Goal: Information Seeking & Learning: Find specific fact

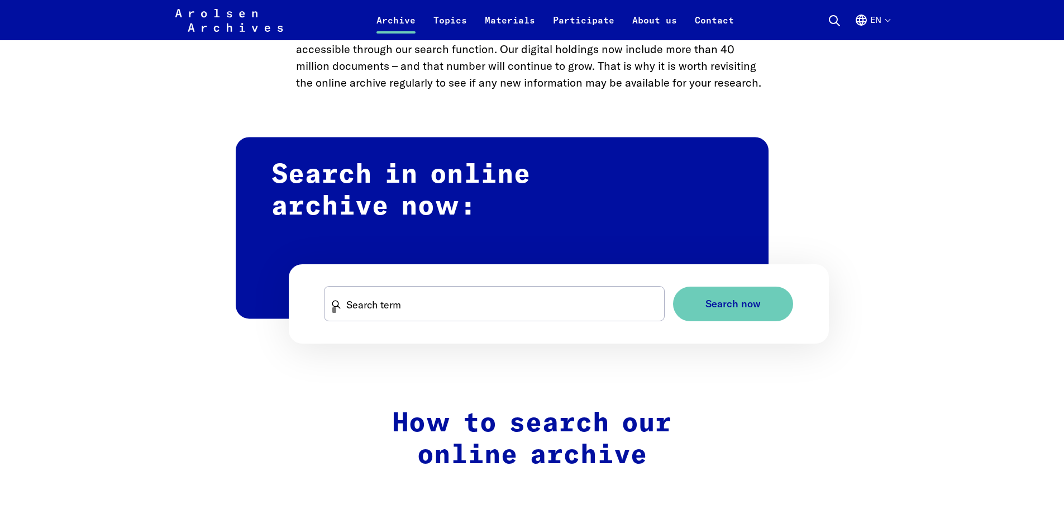
scroll to position [503, 0]
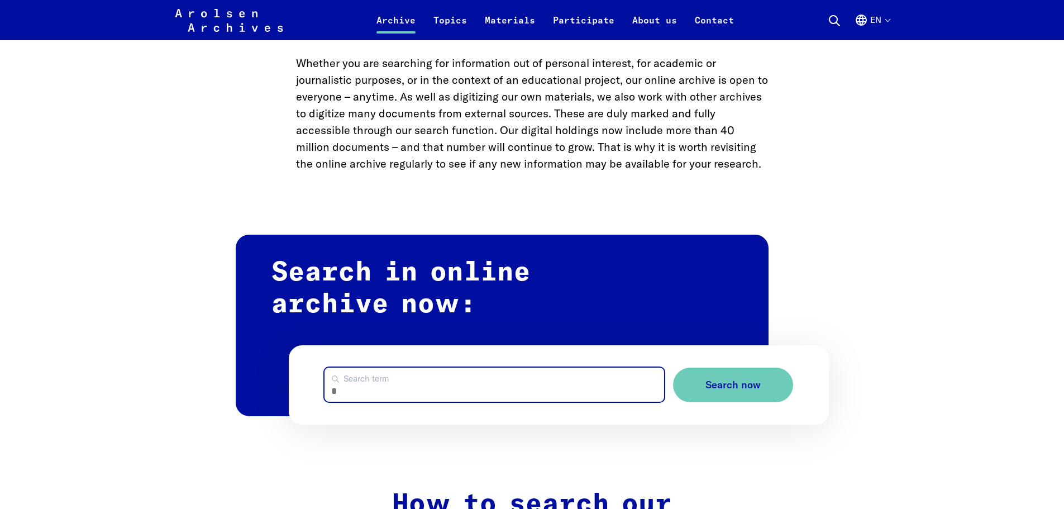
click at [581, 398] on input "Search term" at bounding box center [494, 384] width 340 height 34
type input "**********"
click at [673, 367] on button "Search now" at bounding box center [733, 384] width 120 height 35
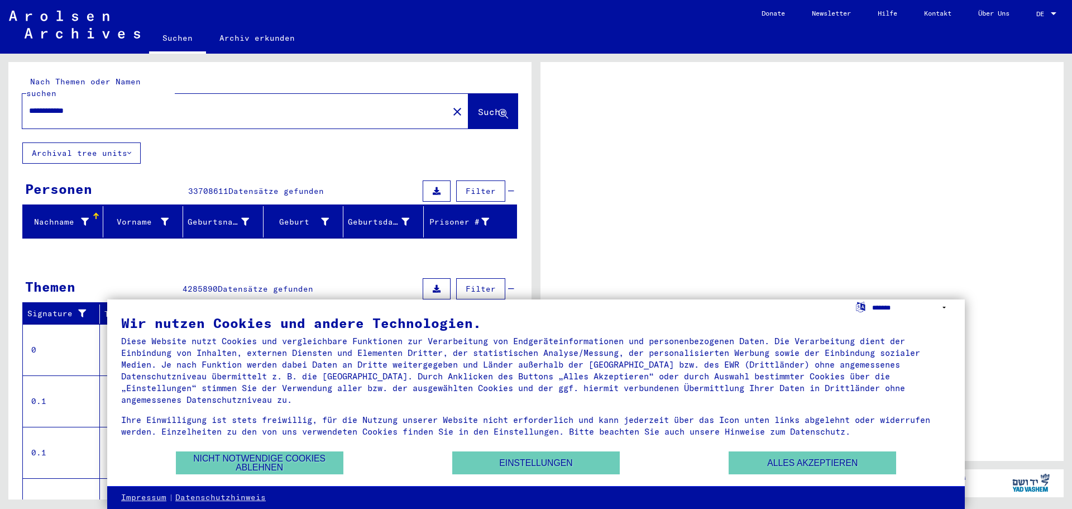
click at [894, 308] on select "**********" at bounding box center [911, 307] width 79 height 16
select select "*****"
click at [872, 299] on select "**********" at bounding box center [911, 307] width 79 height 16
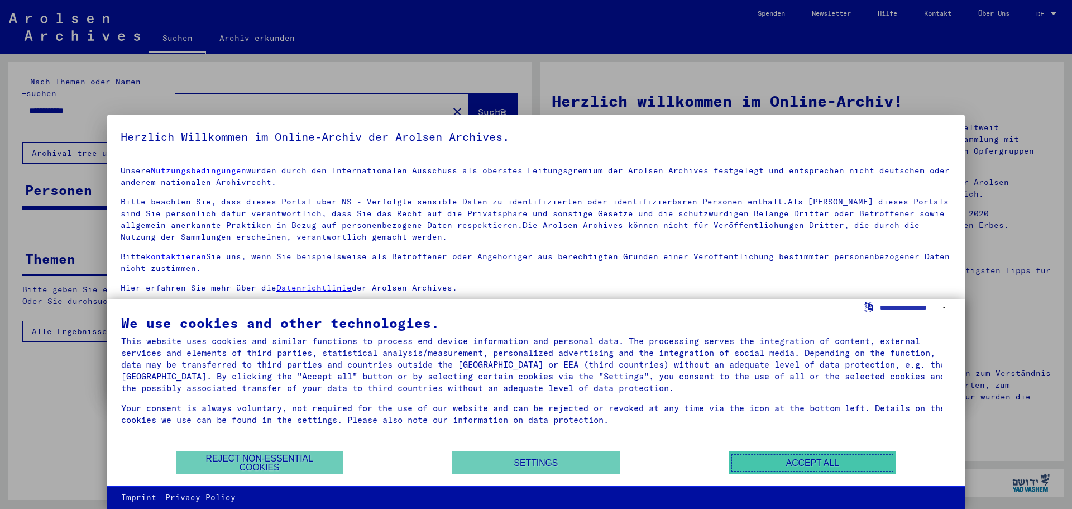
click at [839, 464] on button "Accept all" at bounding box center [813, 462] width 168 height 23
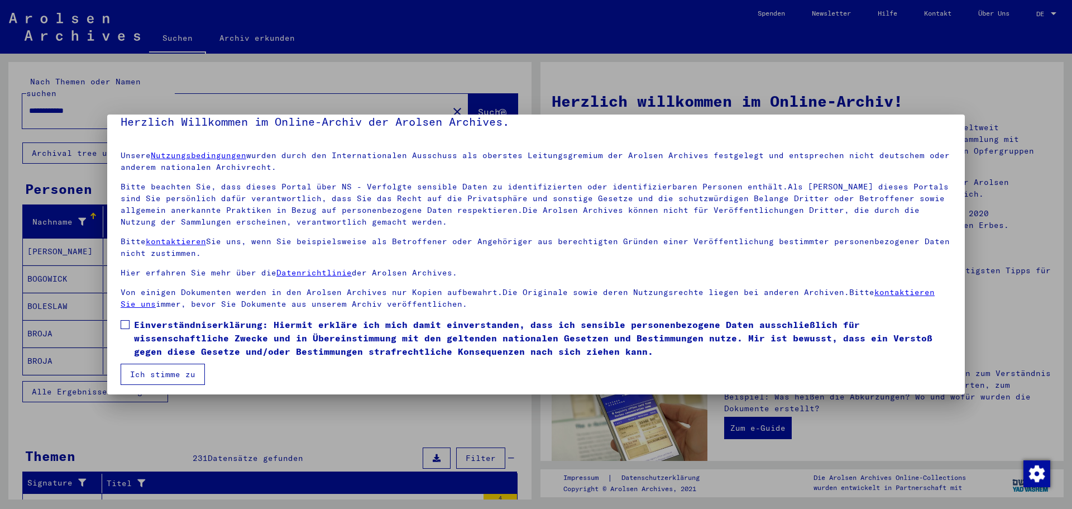
scroll to position [19, 0]
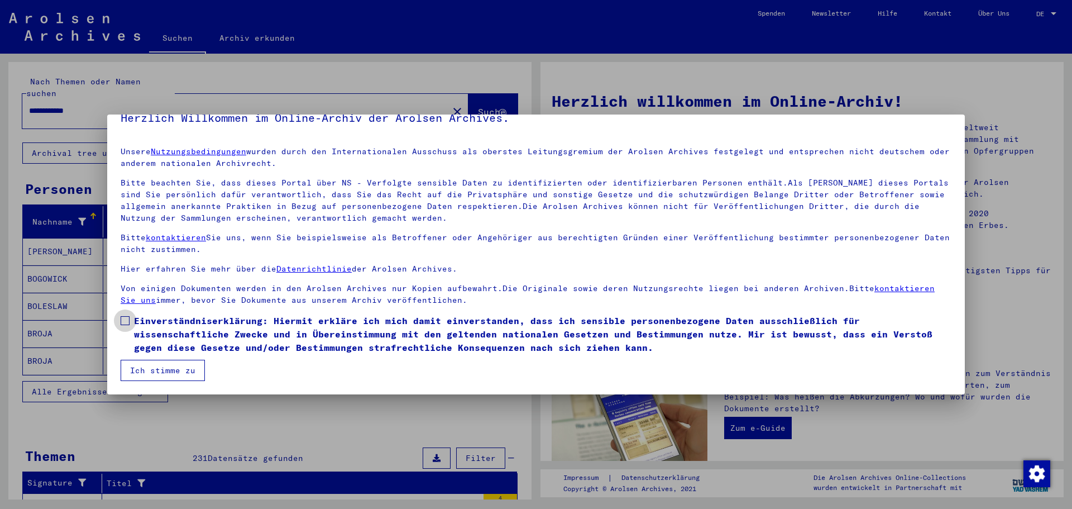
click at [125, 318] on span at bounding box center [125, 320] width 9 height 9
click at [176, 372] on button "Ich stimme zu" at bounding box center [163, 370] width 84 height 21
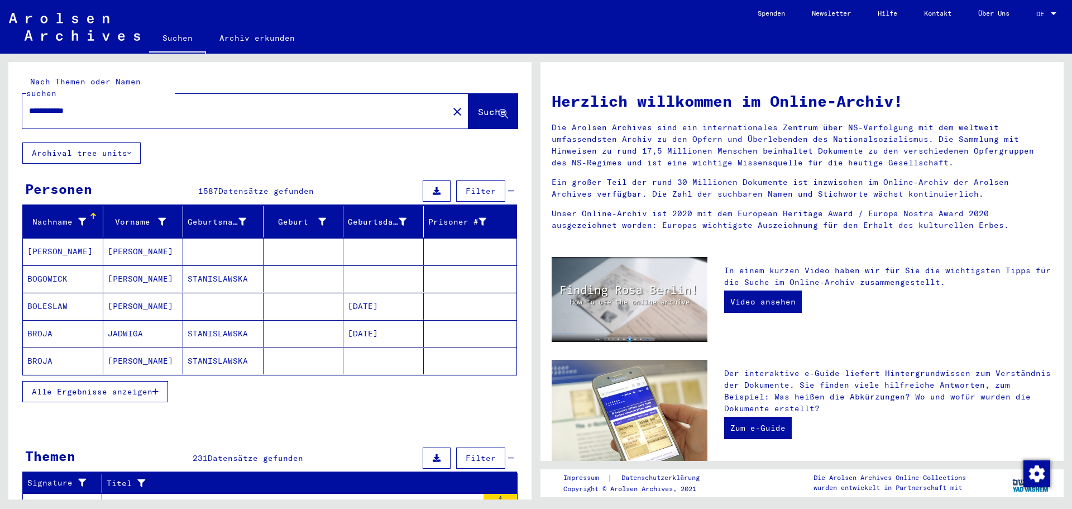
click at [117, 142] on button "Archival tree units" at bounding box center [81, 152] width 118 height 21
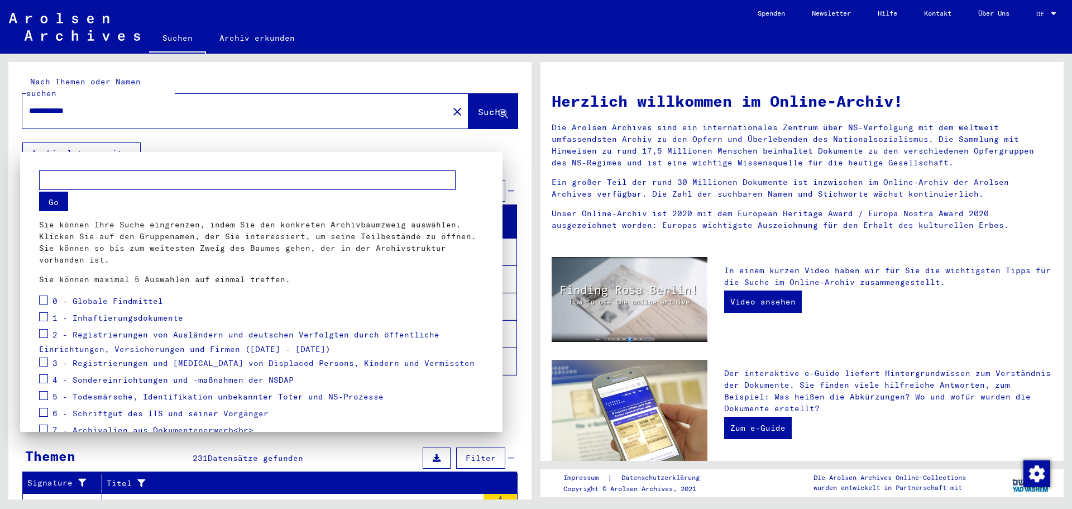
click at [117, 142] on div at bounding box center [536, 254] width 1072 height 509
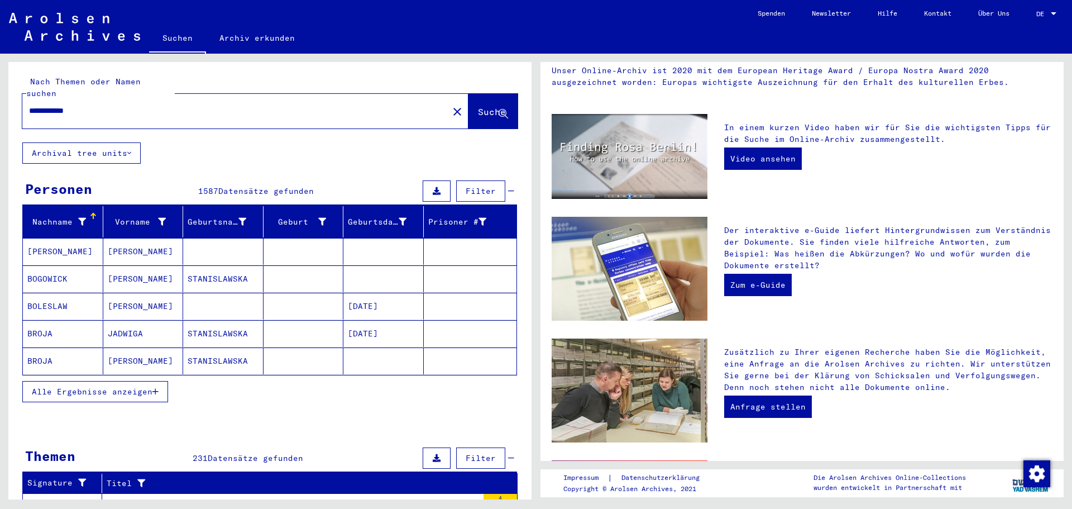
scroll to position [0, 0]
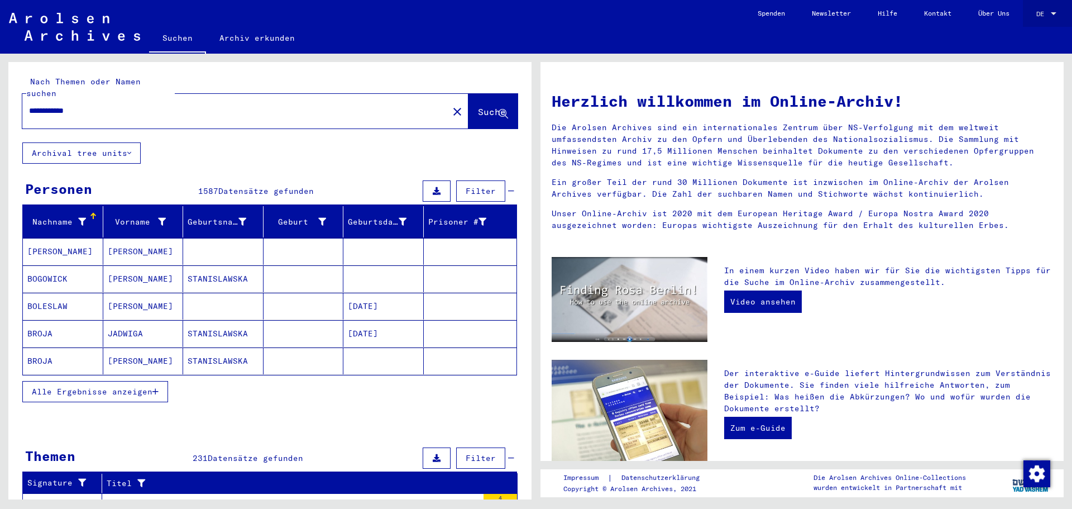
click at [1057, 10] on div at bounding box center [1054, 14] width 10 height 8
click at [1028, 18] on span "English" at bounding box center [1025, 20] width 27 height 8
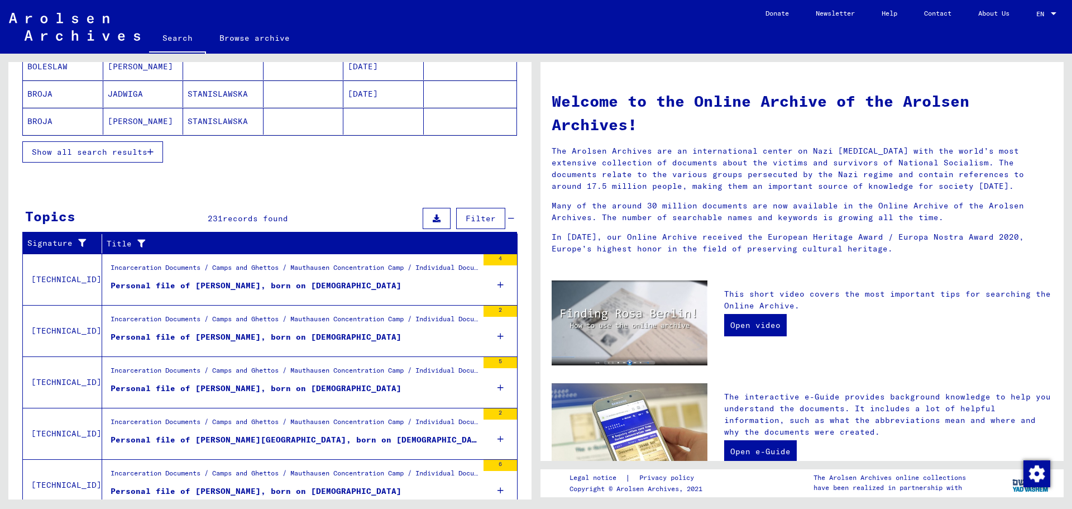
scroll to position [273, 0]
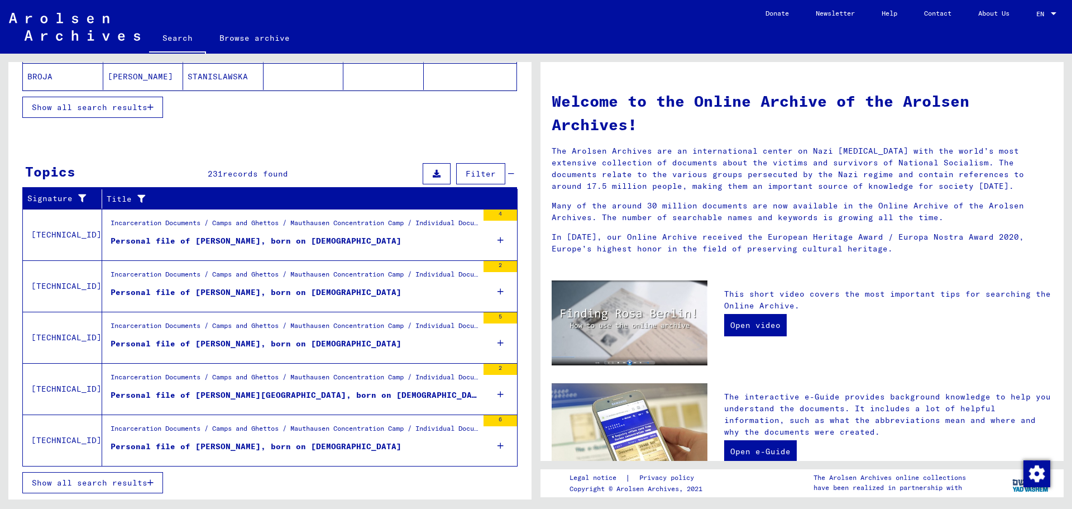
click at [150, 477] on button "Show all search results" at bounding box center [92, 482] width 141 height 21
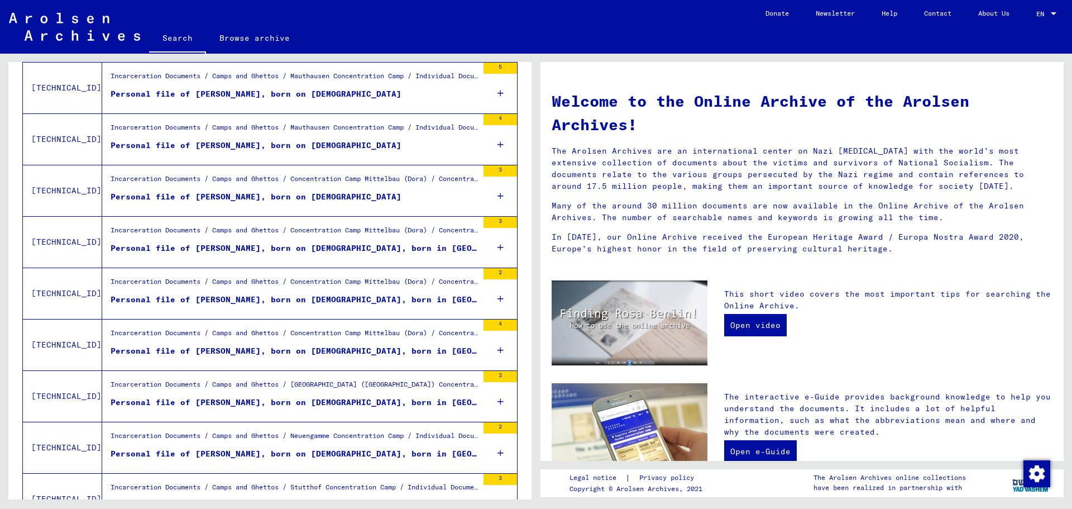
scroll to position [496, 0]
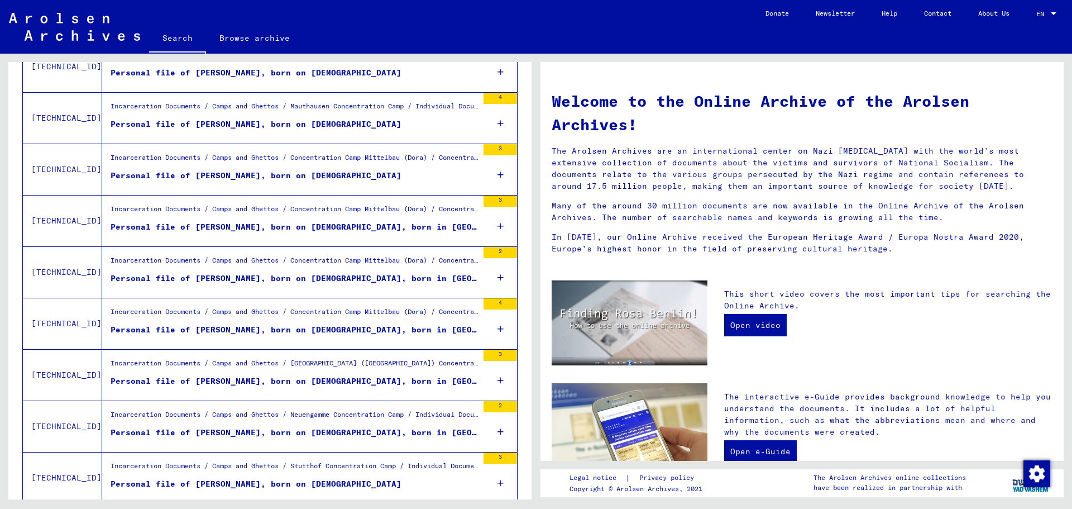
click at [498, 381] on icon at bounding box center [501, 380] width 6 height 39
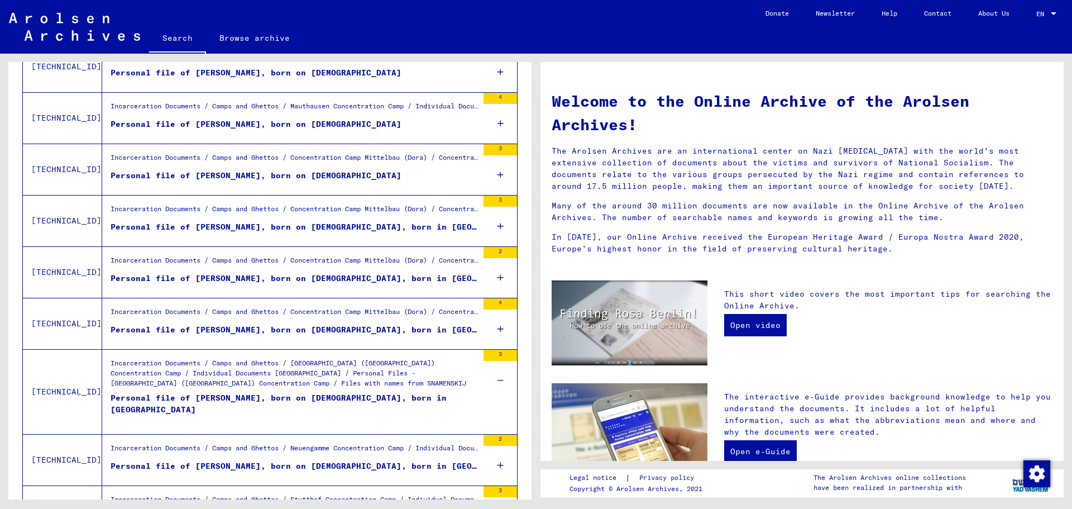
click at [254, 398] on div "Personal file of [PERSON_NAME], born on [DEMOGRAPHIC_DATA], born in [GEOGRAPHIC…" at bounding box center [294, 409] width 367 height 34
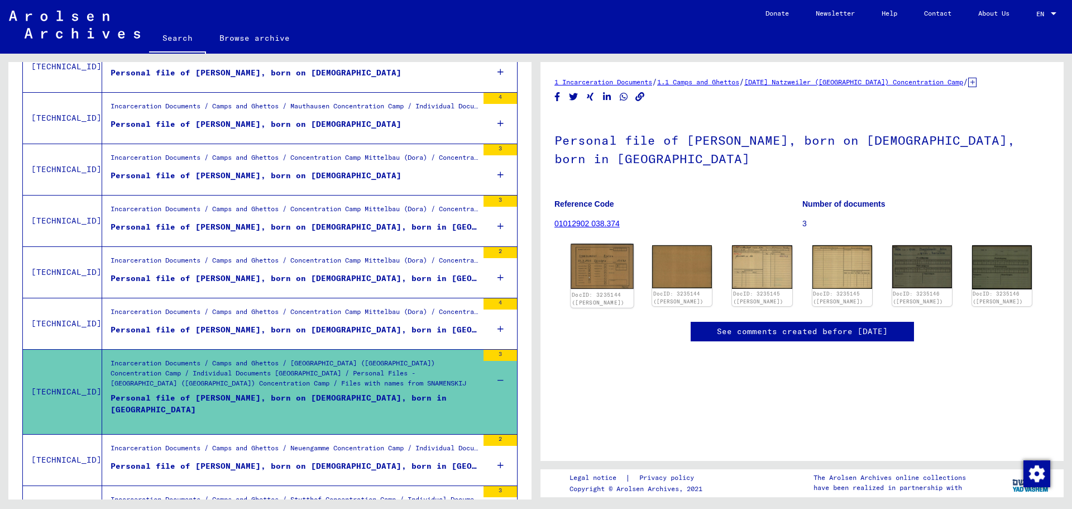
click at [612, 278] on img at bounding box center [602, 266] width 63 height 45
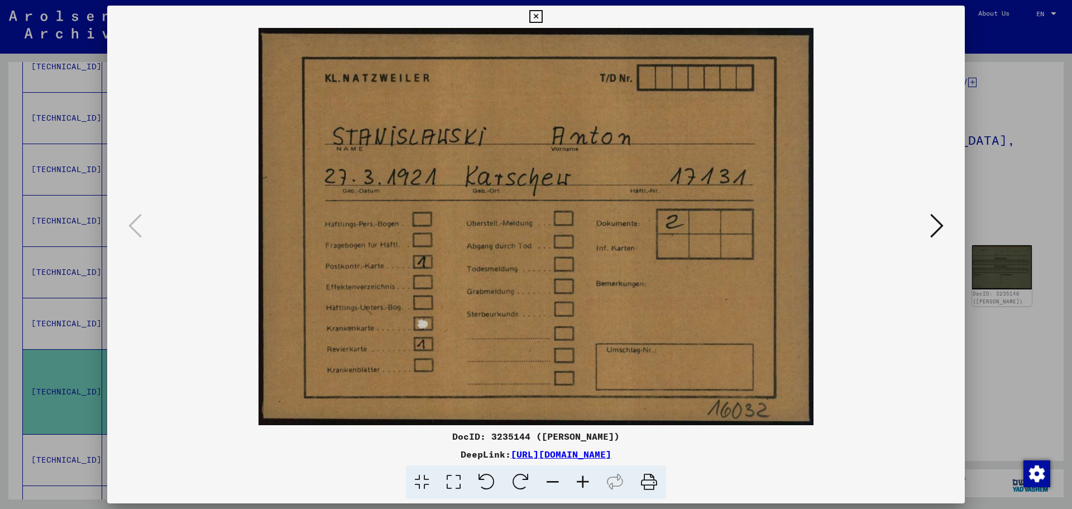
click at [932, 222] on icon at bounding box center [936, 225] width 13 height 27
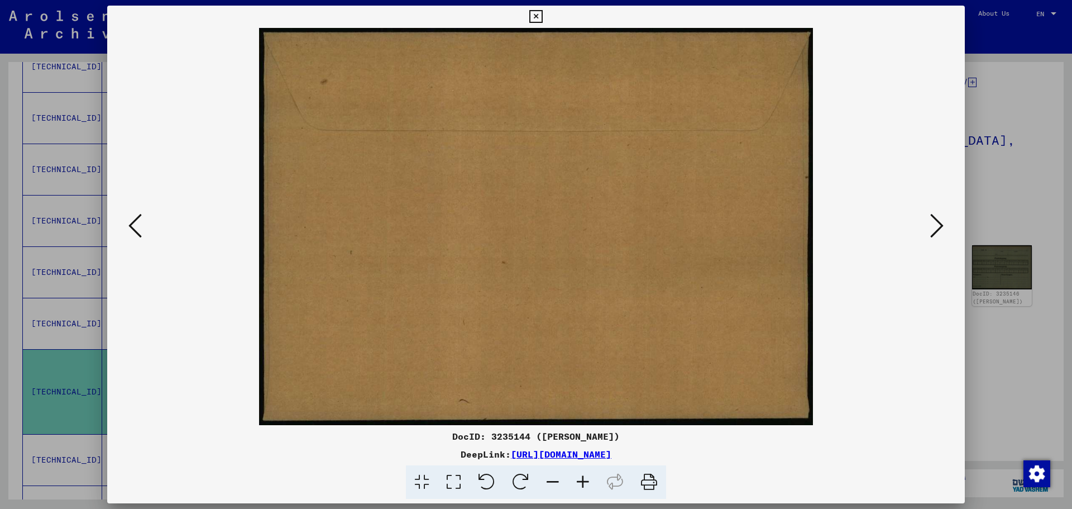
click at [932, 222] on icon at bounding box center [936, 225] width 13 height 27
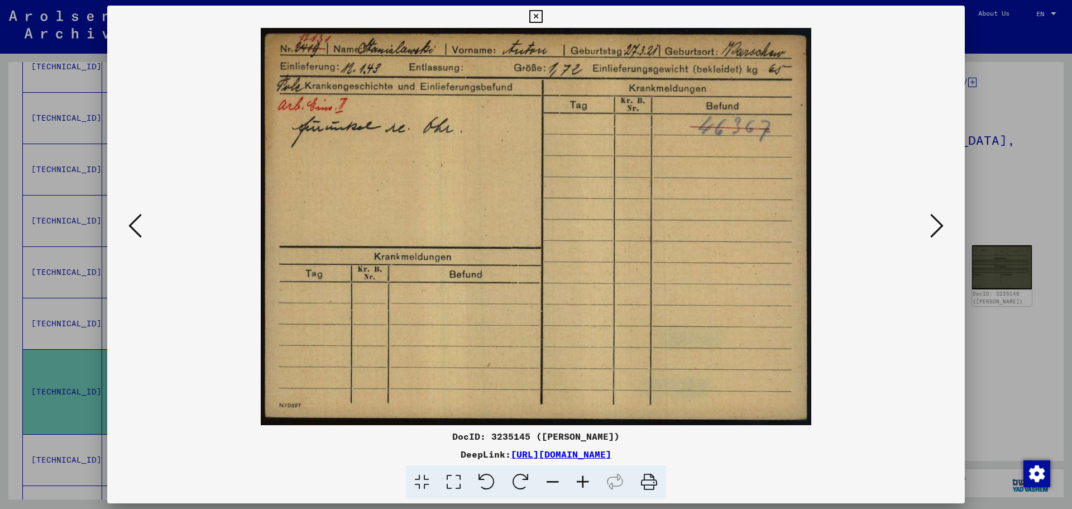
click at [935, 225] on icon at bounding box center [936, 225] width 13 height 27
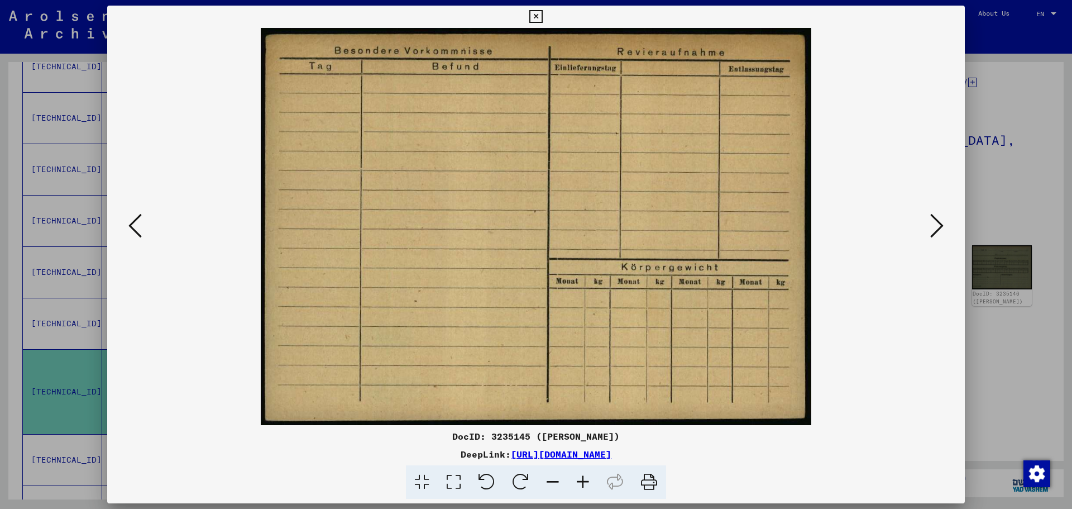
click at [935, 225] on icon at bounding box center [936, 225] width 13 height 27
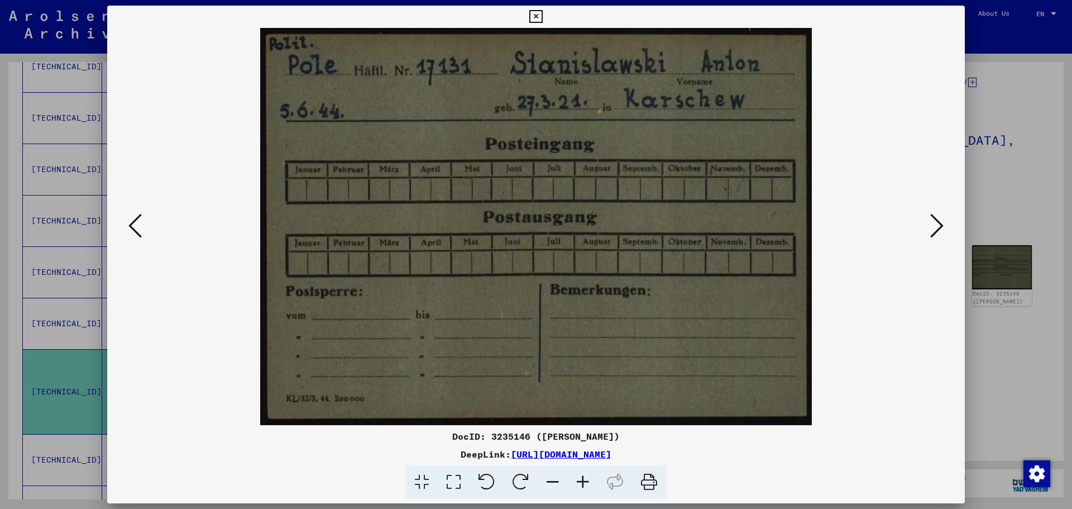
click at [939, 228] on icon at bounding box center [936, 225] width 13 height 27
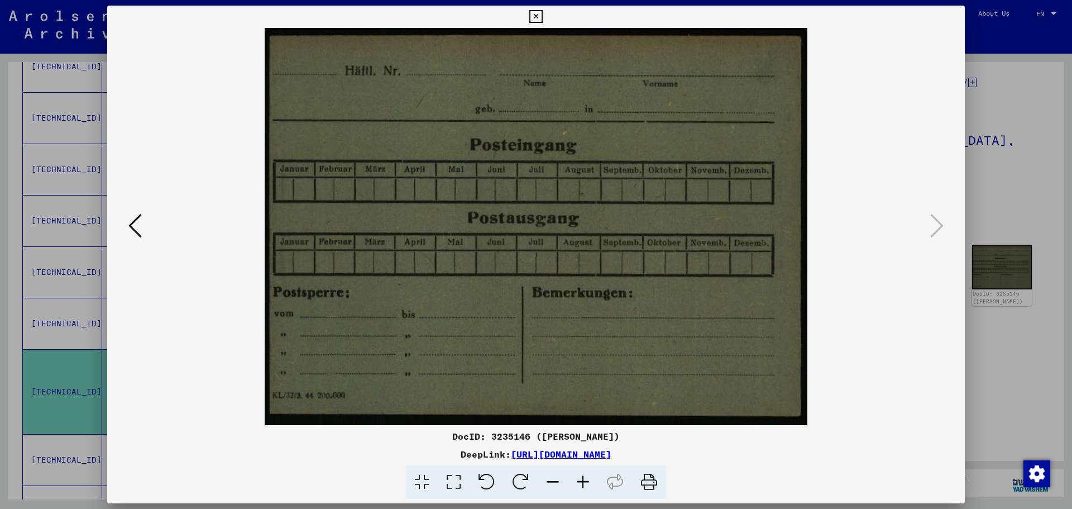
click at [1015, 189] on div at bounding box center [536, 254] width 1072 height 509
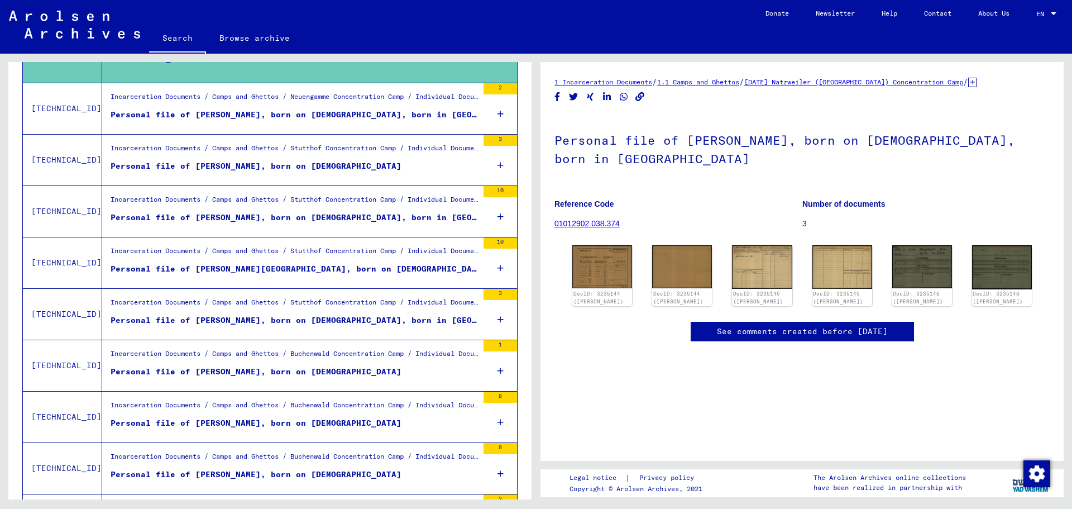
scroll to position [887, 0]
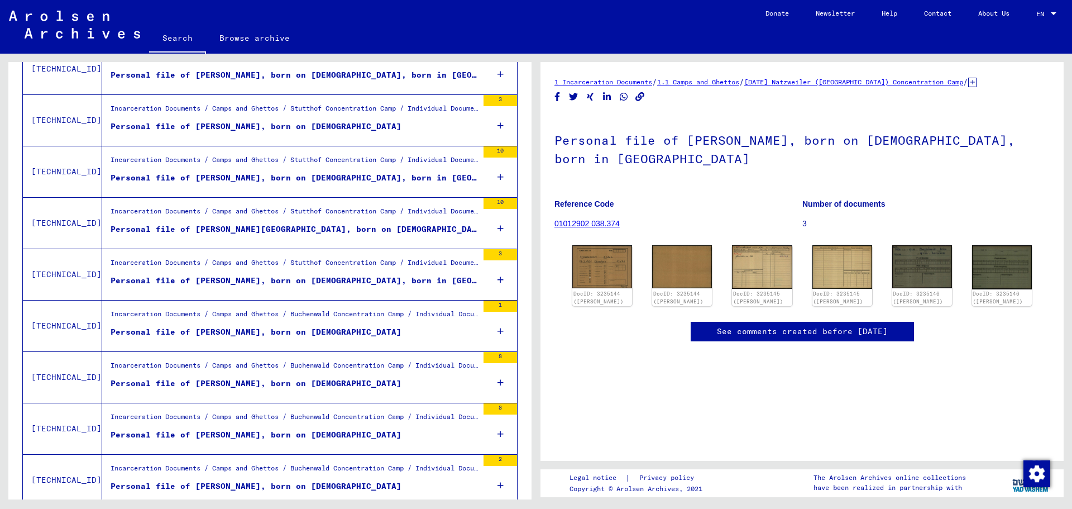
click at [210, 276] on div "Personal file of [PERSON_NAME], born on [DEMOGRAPHIC_DATA], born in [GEOGRAPHIC…" at bounding box center [294, 281] width 367 height 12
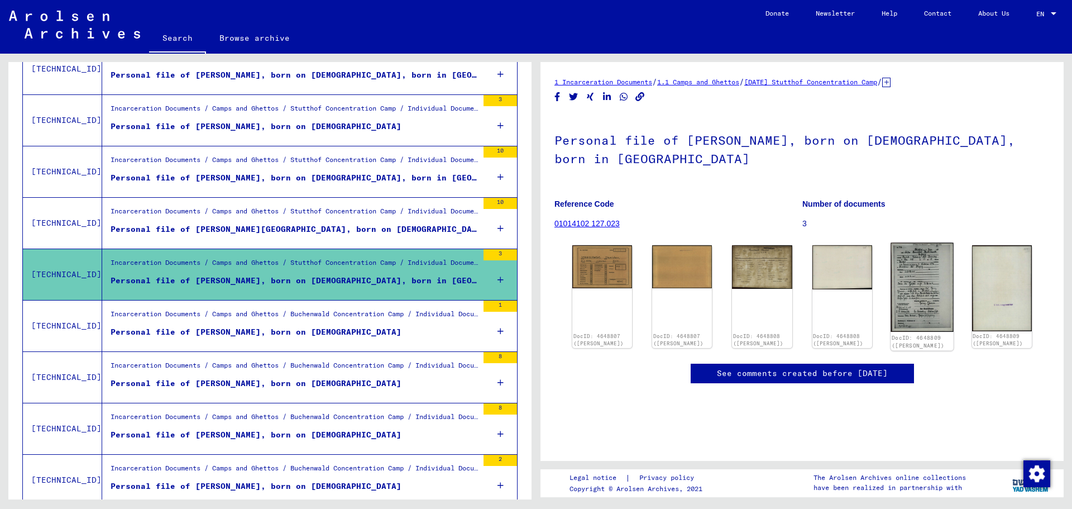
click at [932, 284] on img at bounding box center [922, 287] width 63 height 89
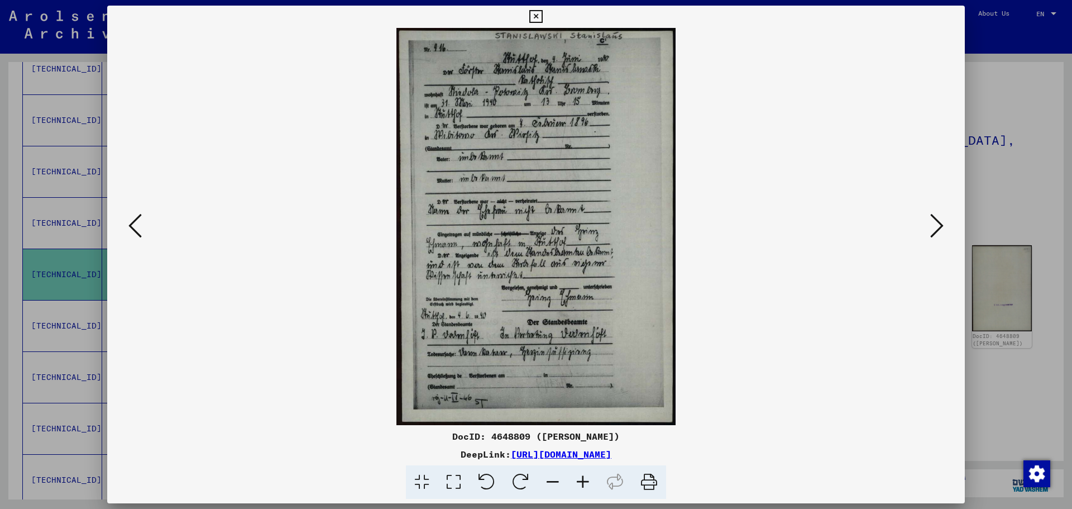
click at [579, 480] on icon at bounding box center [583, 482] width 30 height 34
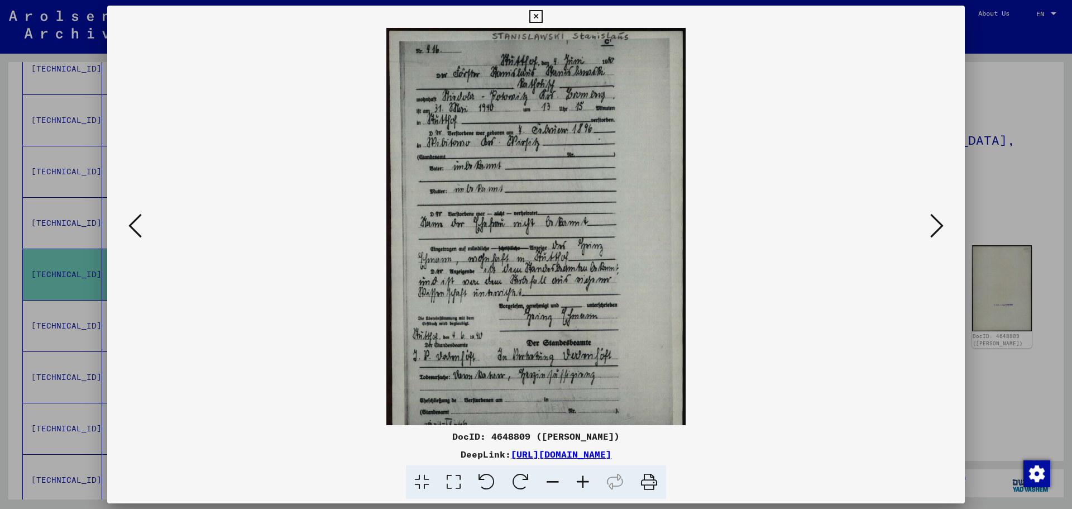
click at [579, 480] on icon at bounding box center [583, 482] width 30 height 34
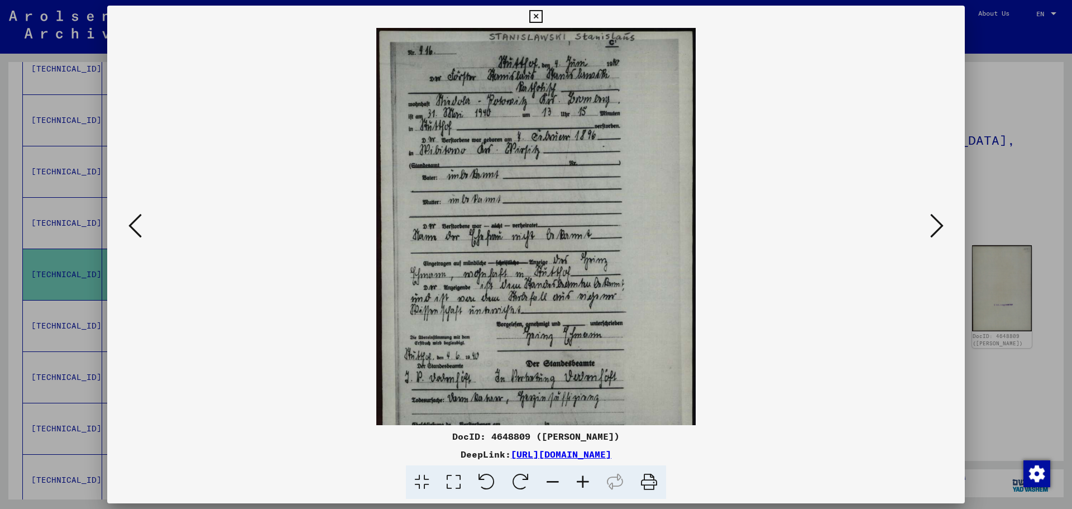
click at [579, 480] on icon at bounding box center [583, 482] width 30 height 34
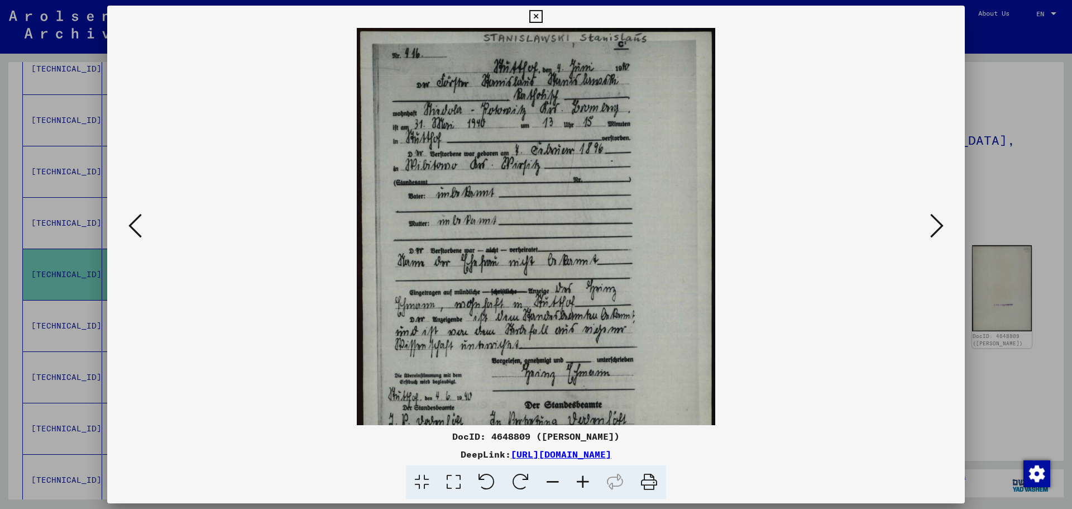
click at [579, 480] on icon at bounding box center [583, 482] width 30 height 34
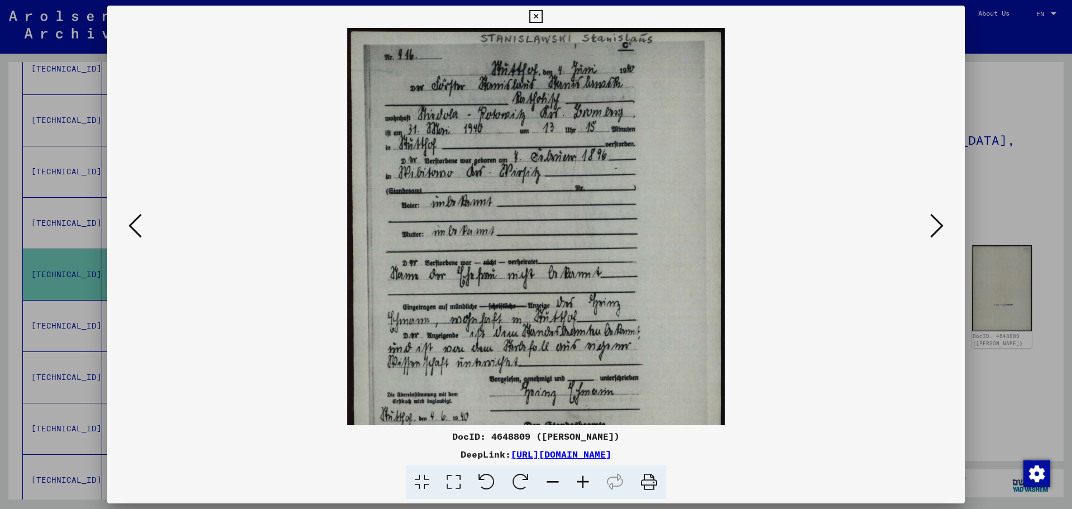
click at [579, 480] on icon at bounding box center [583, 482] width 30 height 34
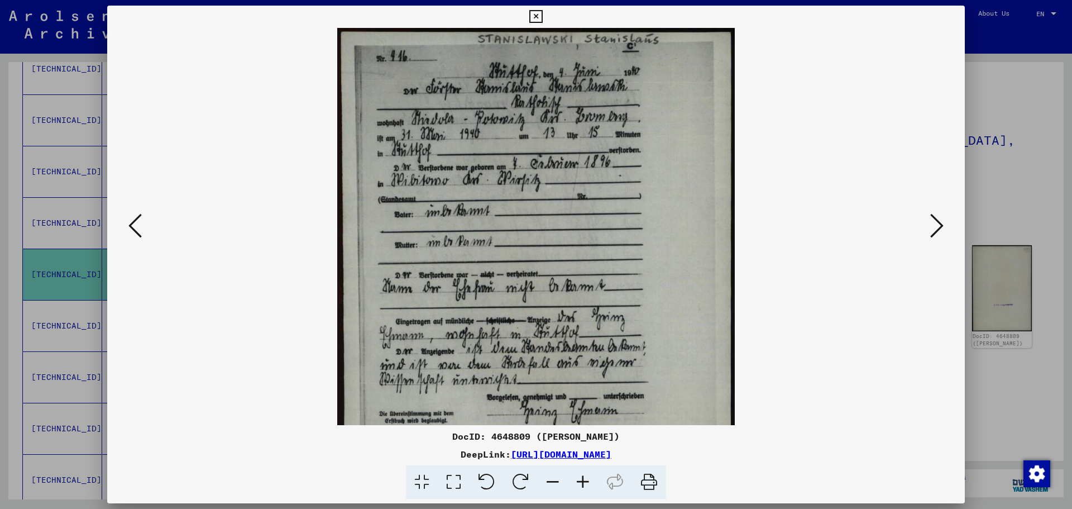
click at [579, 480] on icon at bounding box center [583, 482] width 30 height 34
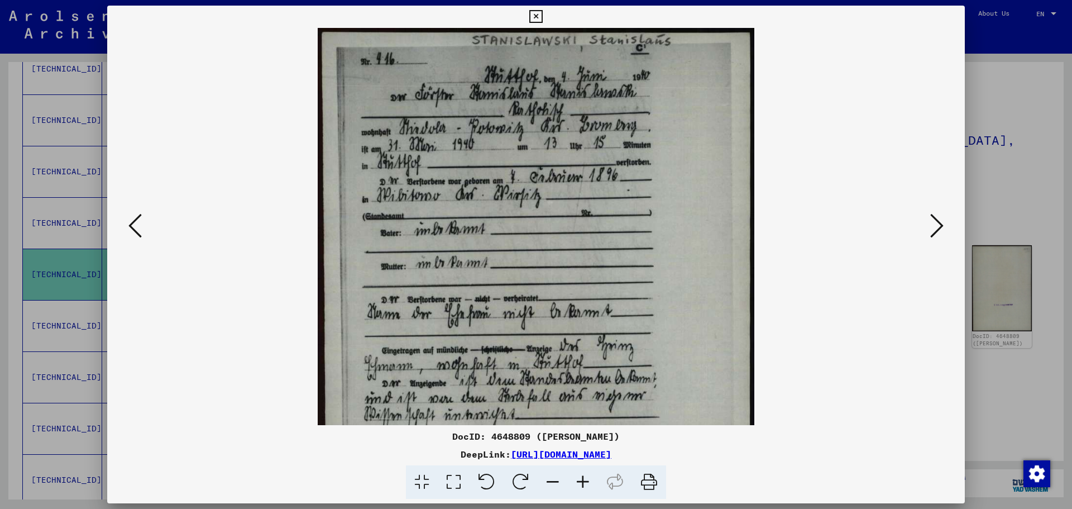
click at [579, 480] on icon at bounding box center [583, 482] width 30 height 34
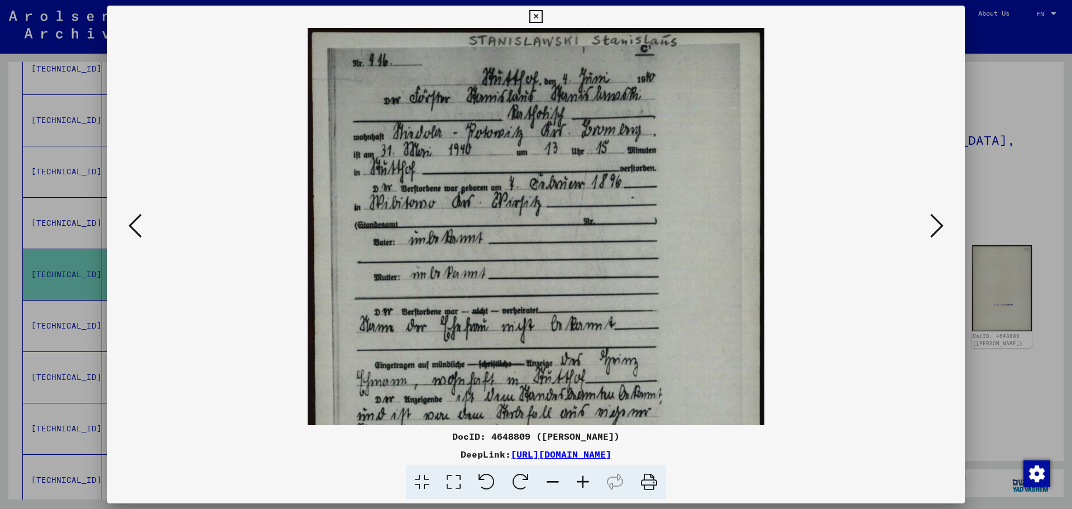
click at [579, 480] on icon at bounding box center [583, 482] width 30 height 34
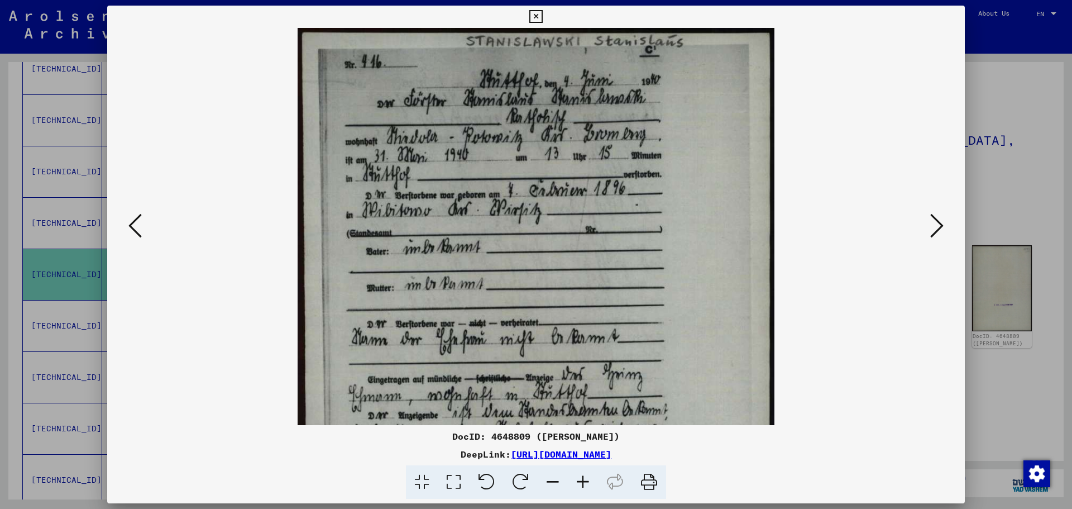
click at [579, 480] on icon at bounding box center [583, 482] width 30 height 34
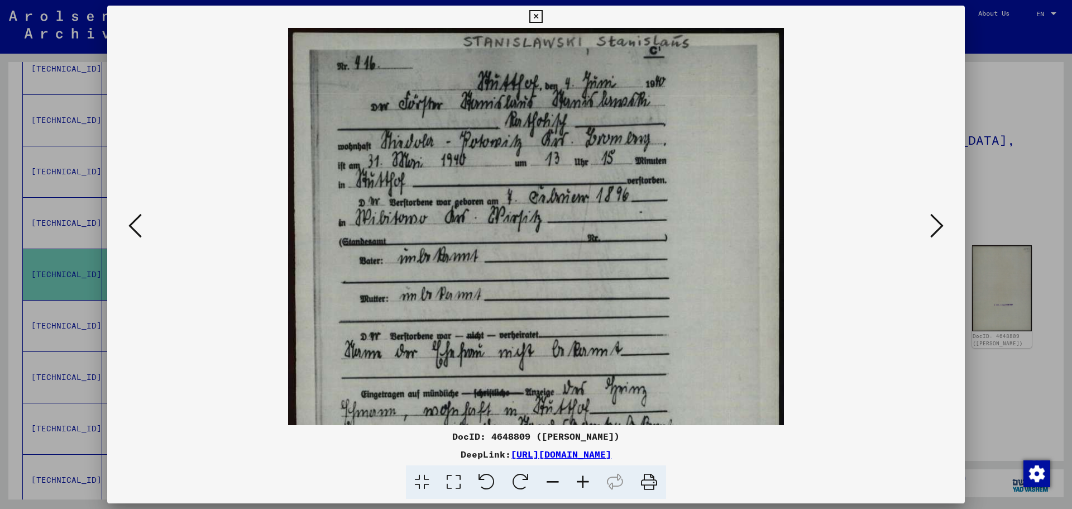
click at [579, 480] on icon at bounding box center [583, 482] width 30 height 34
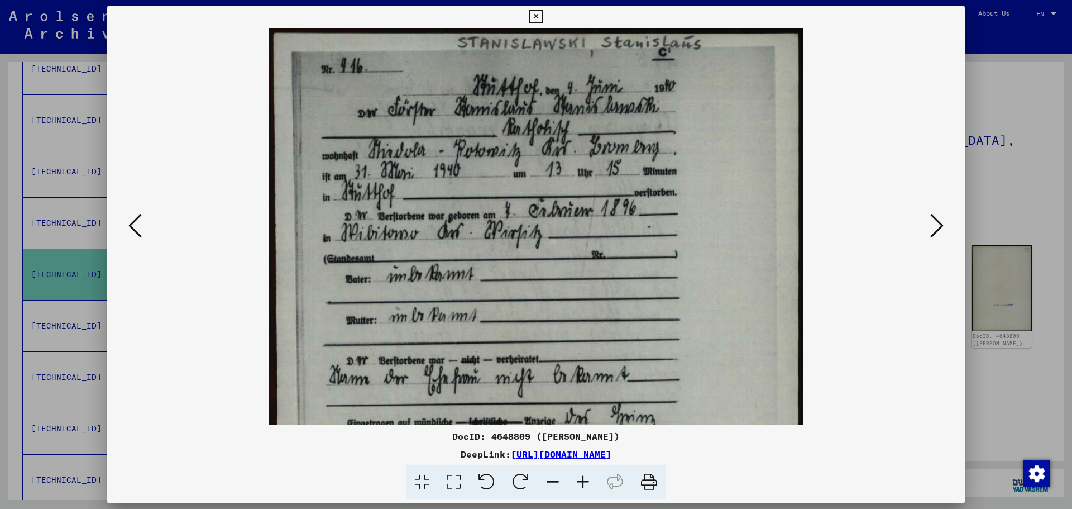
click at [579, 480] on icon at bounding box center [583, 482] width 30 height 34
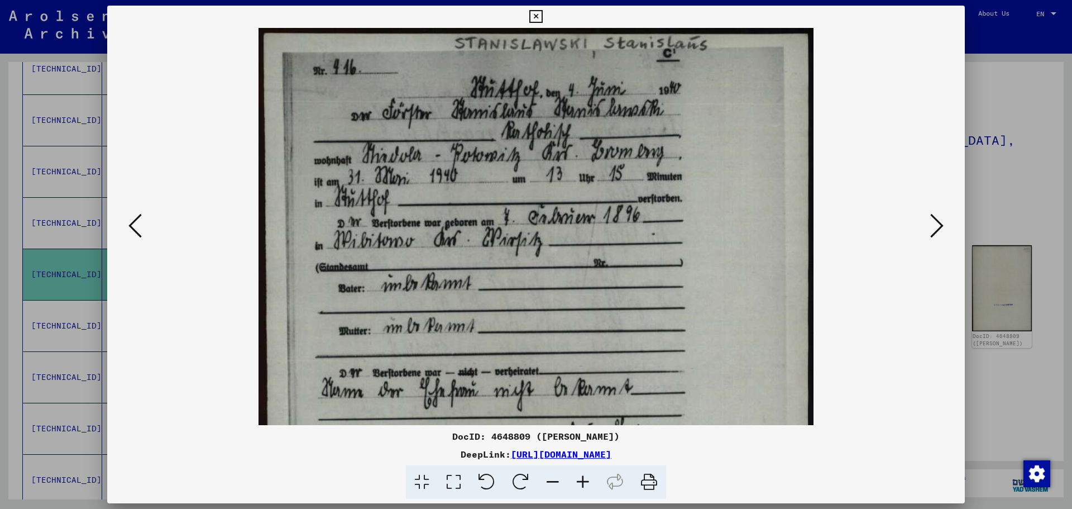
click at [579, 480] on icon at bounding box center [583, 482] width 30 height 34
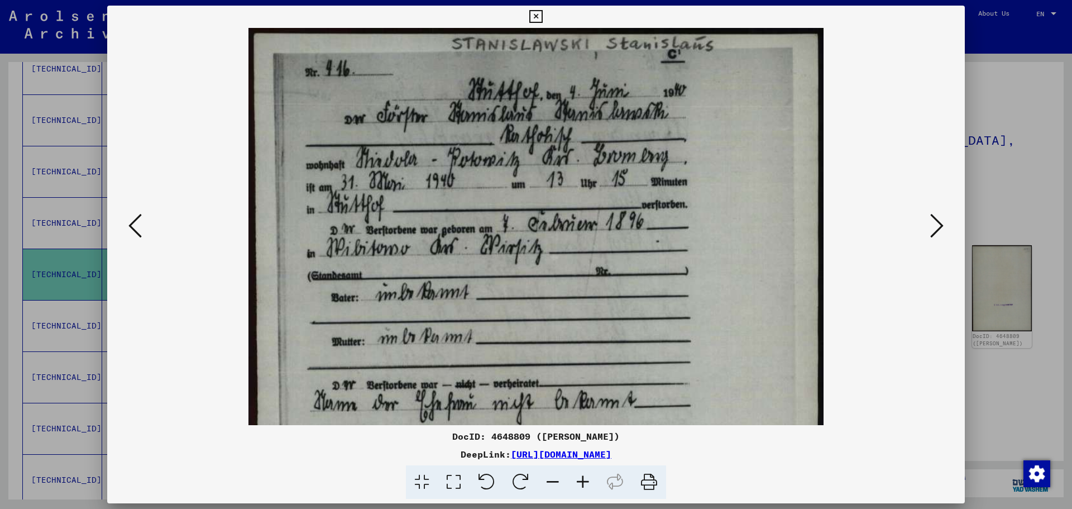
click at [579, 480] on icon at bounding box center [583, 482] width 30 height 34
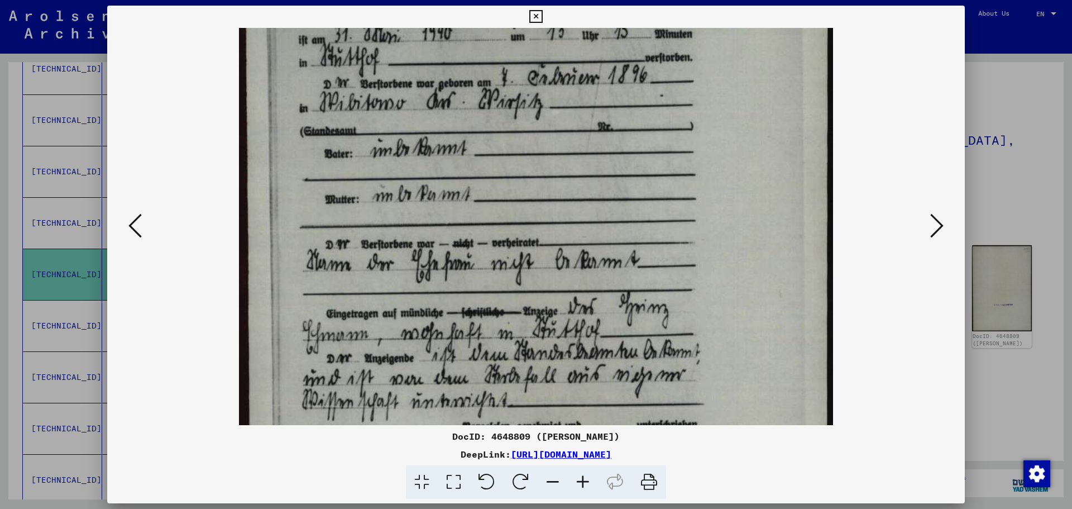
scroll to position [155, 0]
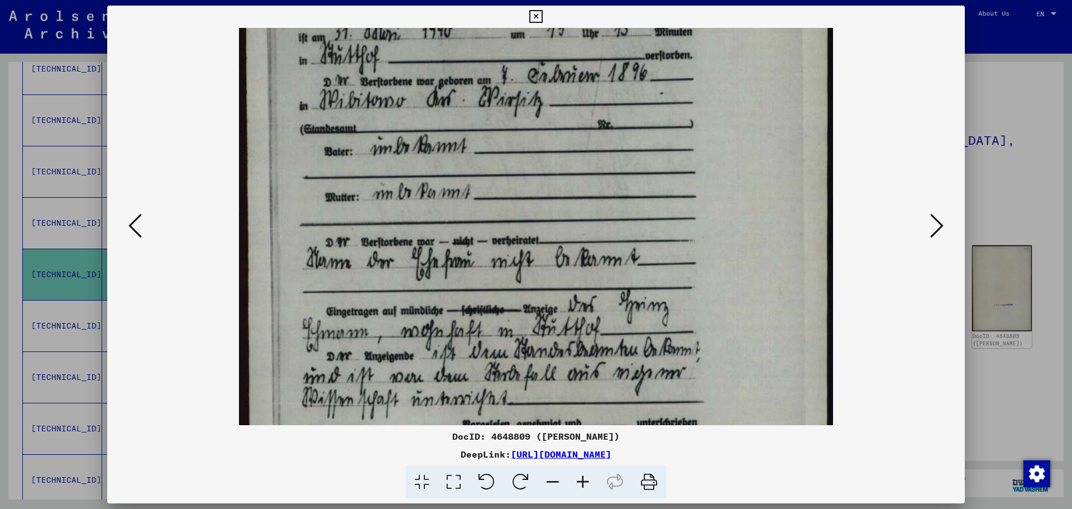
drag, startPoint x: 652, startPoint y: 306, endPoint x: 669, endPoint y: 151, distance: 156.2
click at [669, 151] on img at bounding box center [536, 295] width 594 height 844
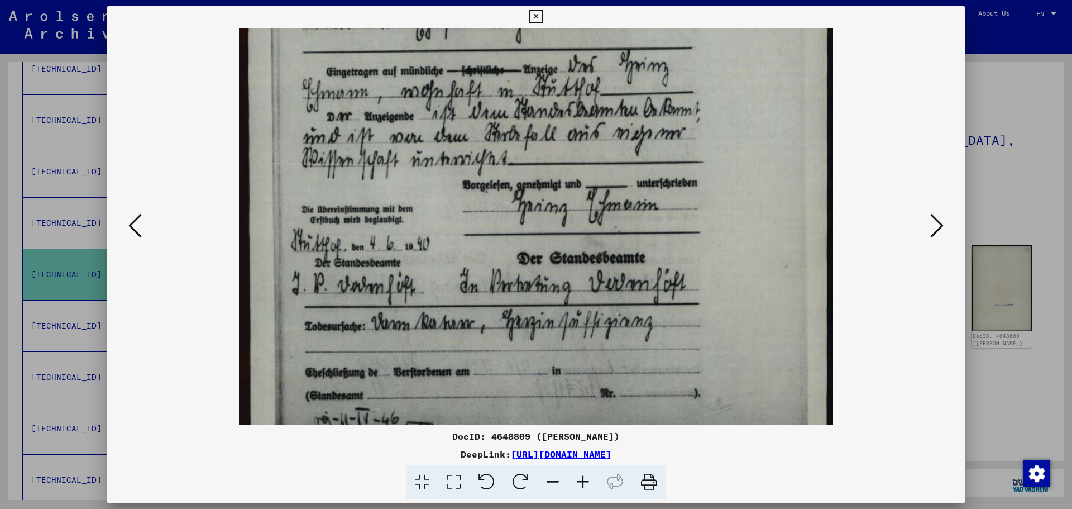
scroll to position [417, 0]
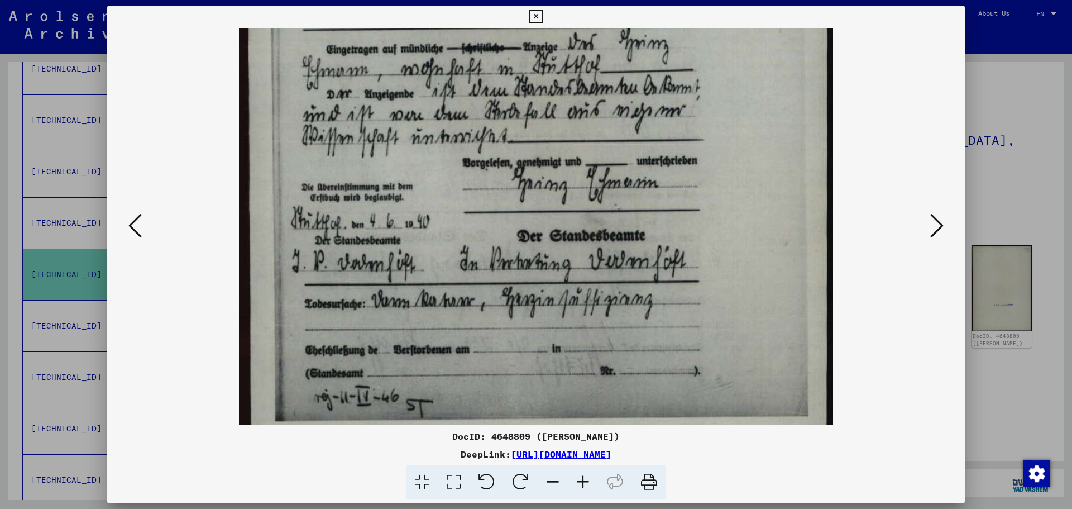
drag, startPoint x: 678, startPoint y: 332, endPoint x: 734, endPoint y: 70, distance: 267.8
click at [734, 70] on img at bounding box center [536, 33] width 594 height 844
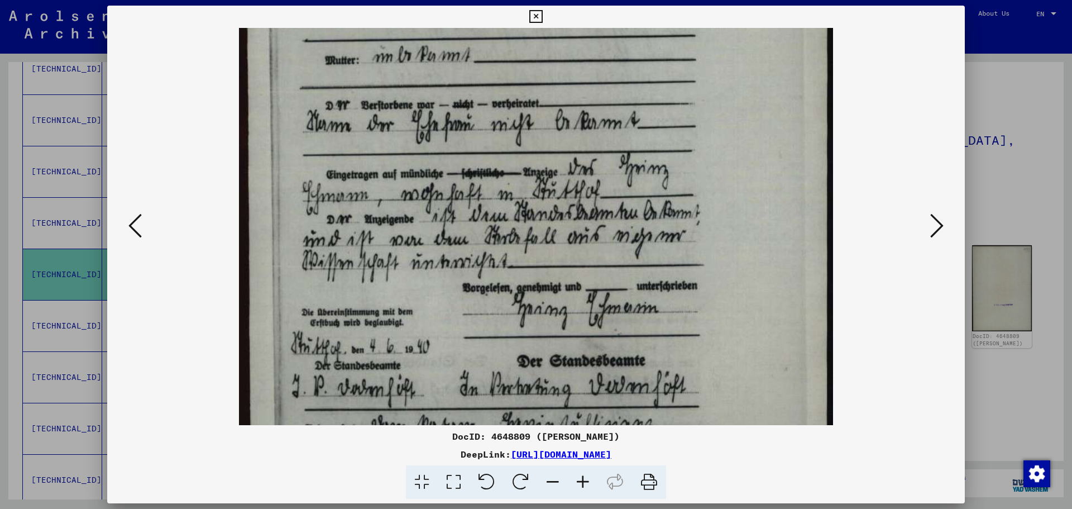
scroll to position [285, 0]
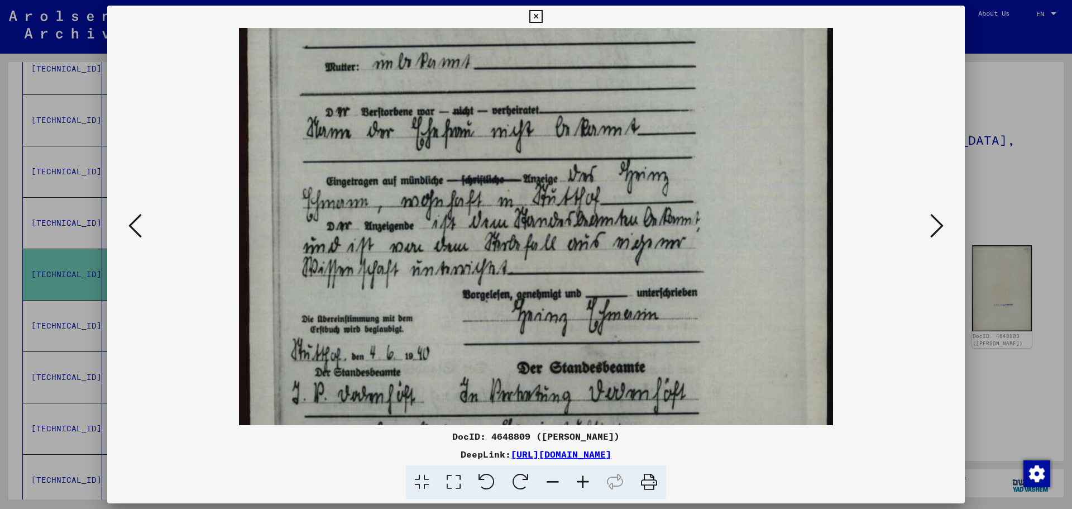
drag, startPoint x: 734, startPoint y: 70, endPoint x: 744, endPoint y: 202, distance: 132.2
click at [744, 202] on img at bounding box center [536, 165] width 594 height 844
click at [531, 12] on icon at bounding box center [535, 16] width 13 height 13
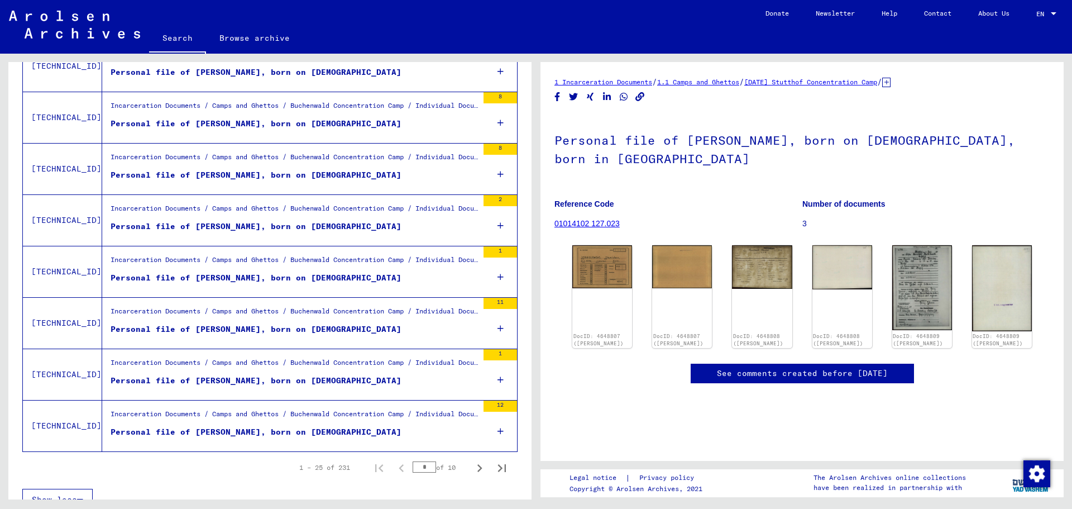
scroll to position [1163, 0]
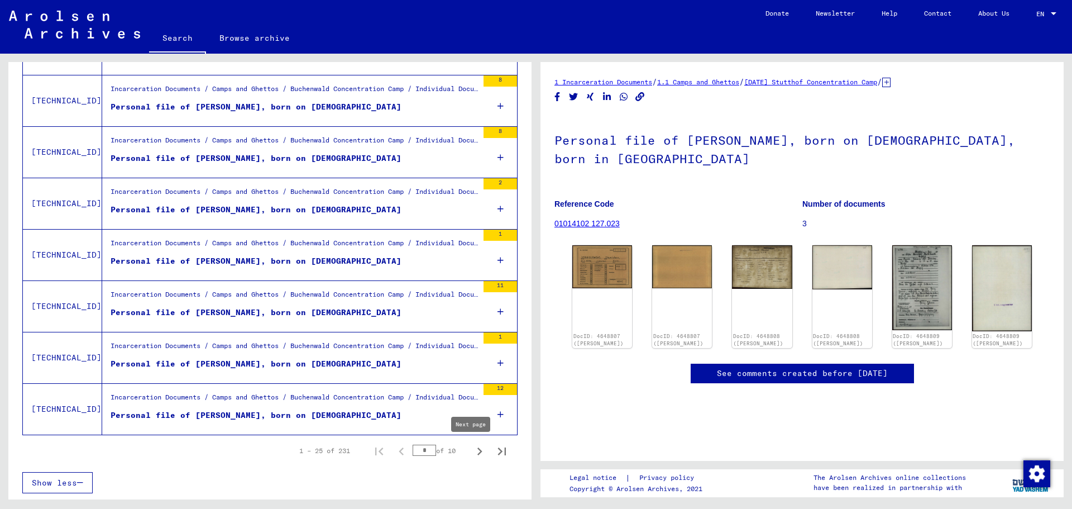
click at [472, 453] on icon "Next page" at bounding box center [480, 451] width 16 height 16
type input "*"
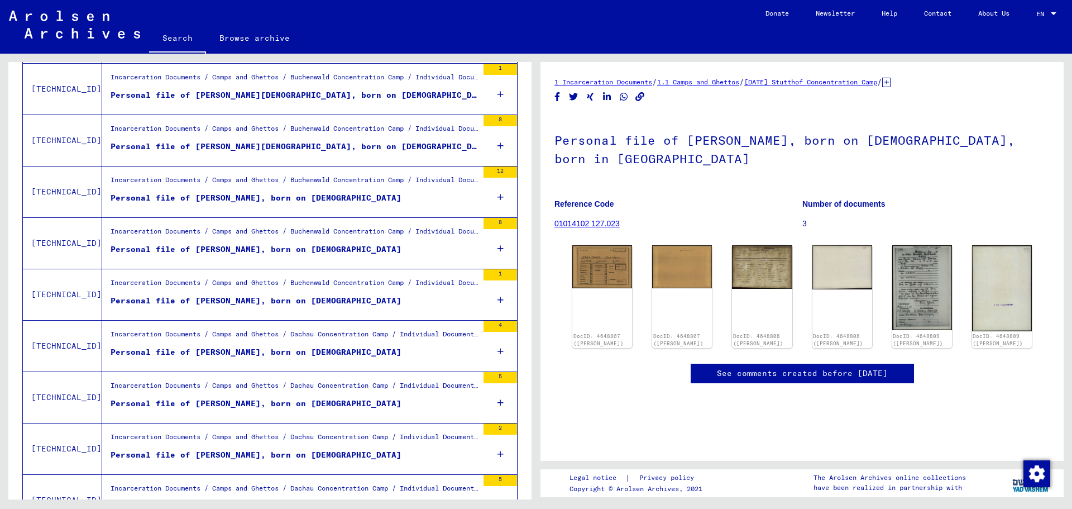
scroll to position [614, 0]
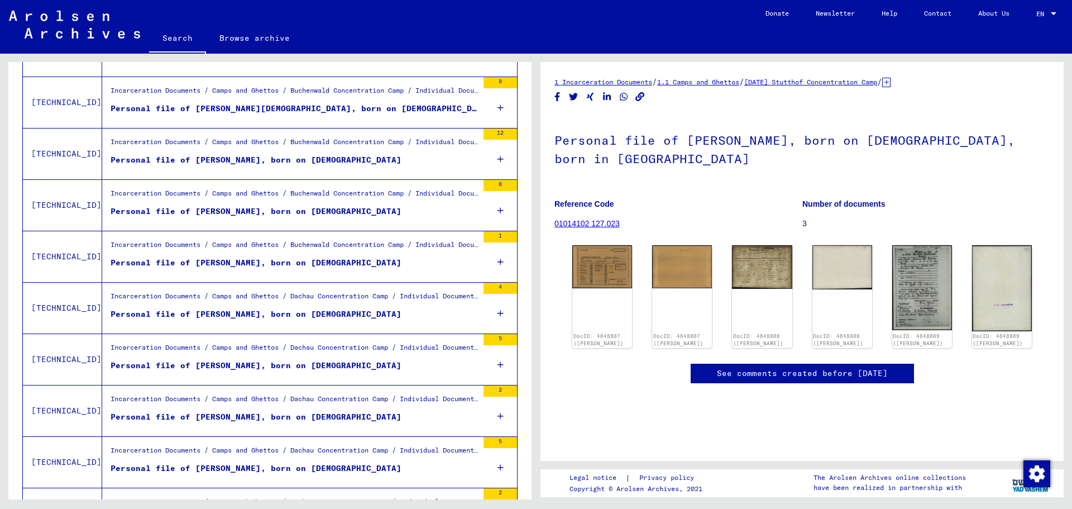
click at [260, 208] on div "Personal file of [PERSON_NAME], born on [DEMOGRAPHIC_DATA]" at bounding box center [256, 212] width 291 height 12
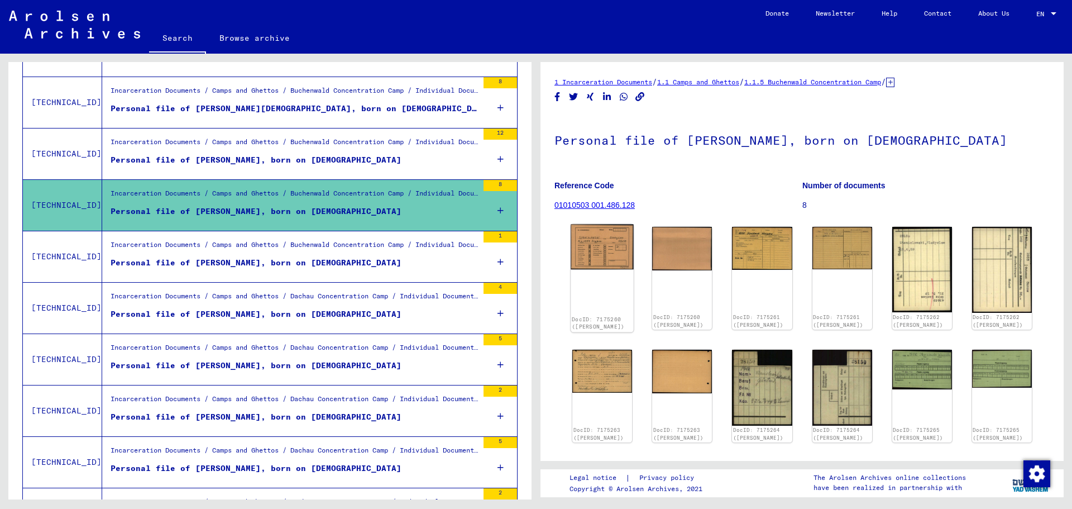
click at [603, 256] on img at bounding box center [602, 247] width 63 height 45
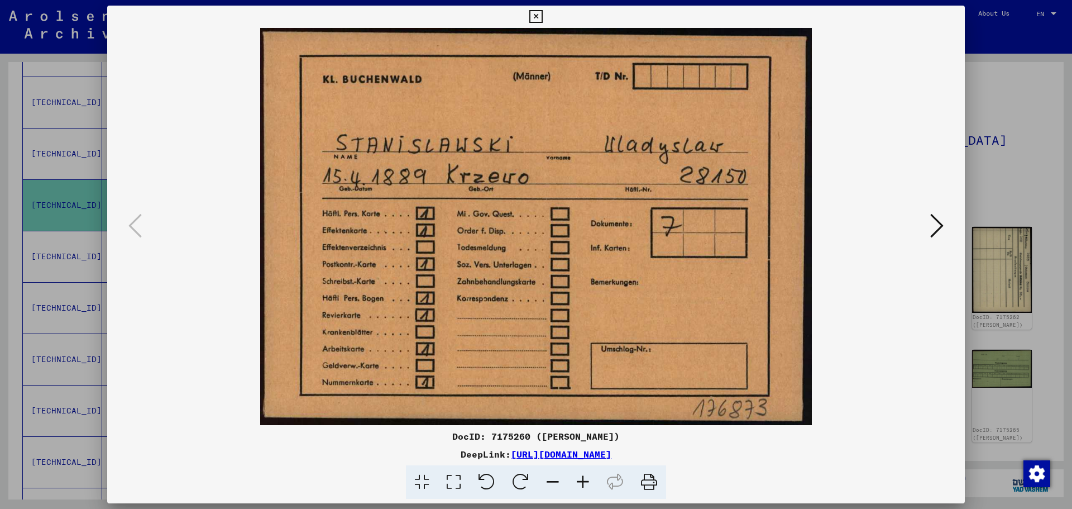
click at [940, 225] on icon at bounding box center [936, 225] width 13 height 27
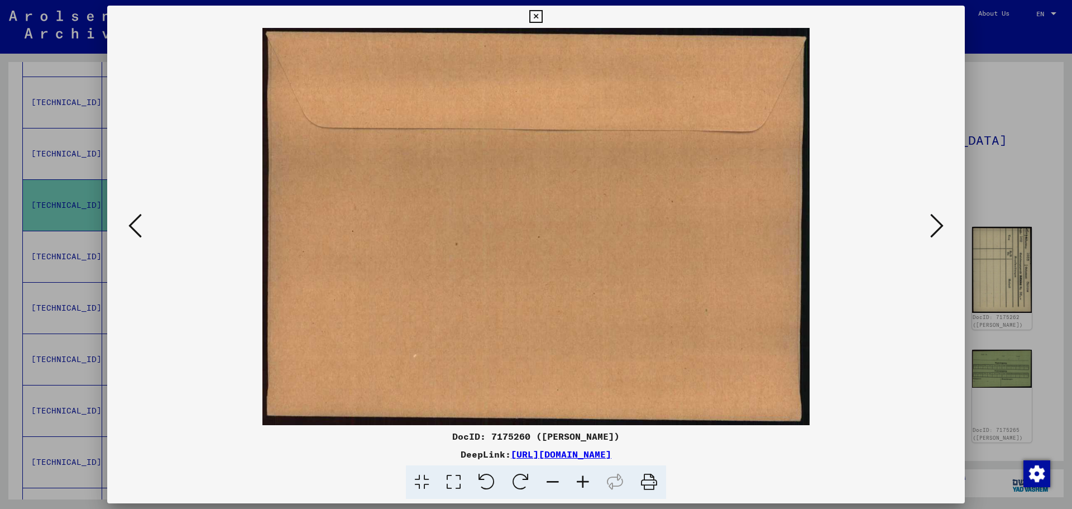
click at [940, 225] on icon at bounding box center [936, 225] width 13 height 27
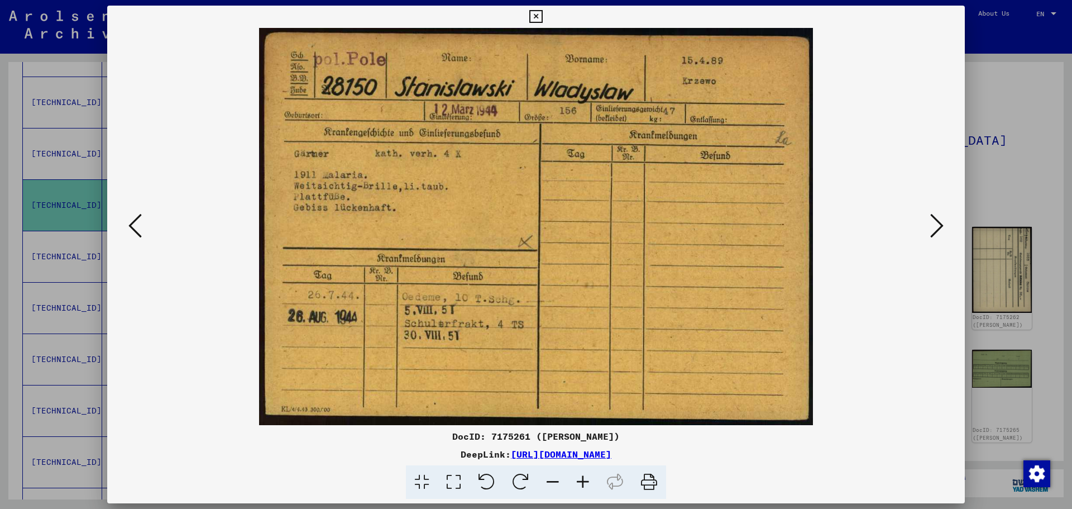
click at [940, 225] on icon at bounding box center [936, 225] width 13 height 27
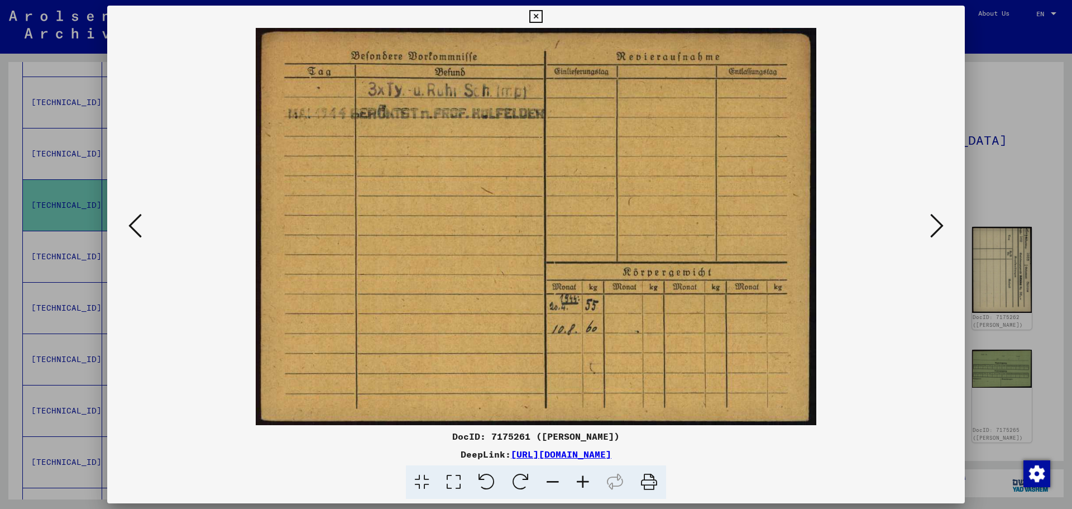
click at [940, 225] on icon at bounding box center [936, 225] width 13 height 27
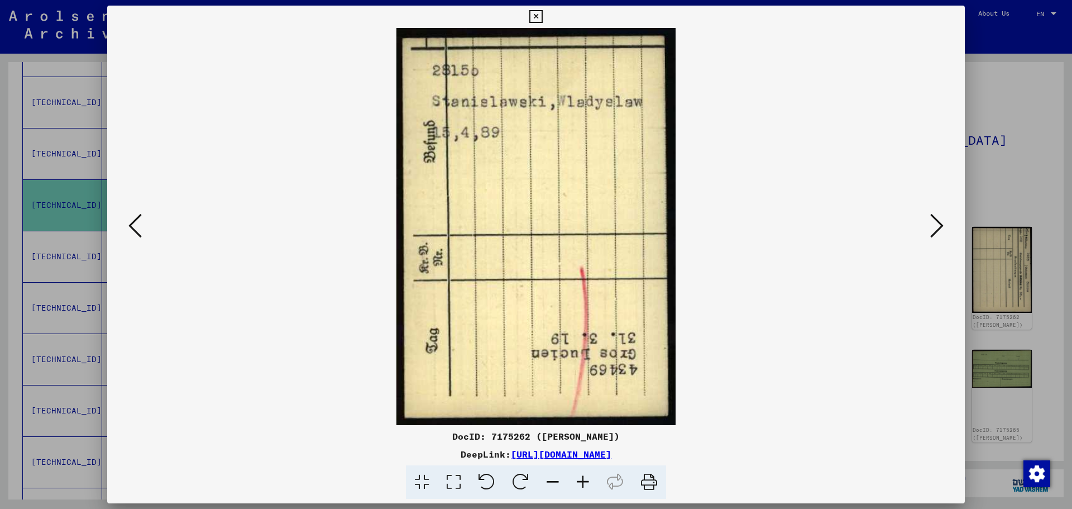
click at [940, 225] on icon at bounding box center [936, 225] width 13 height 27
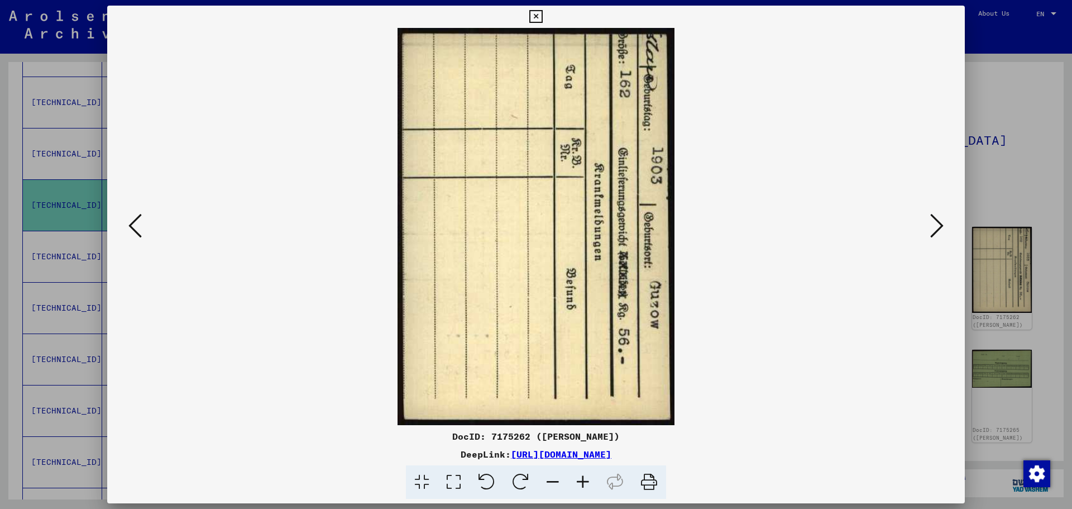
click at [940, 225] on icon at bounding box center [936, 225] width 13 height 27
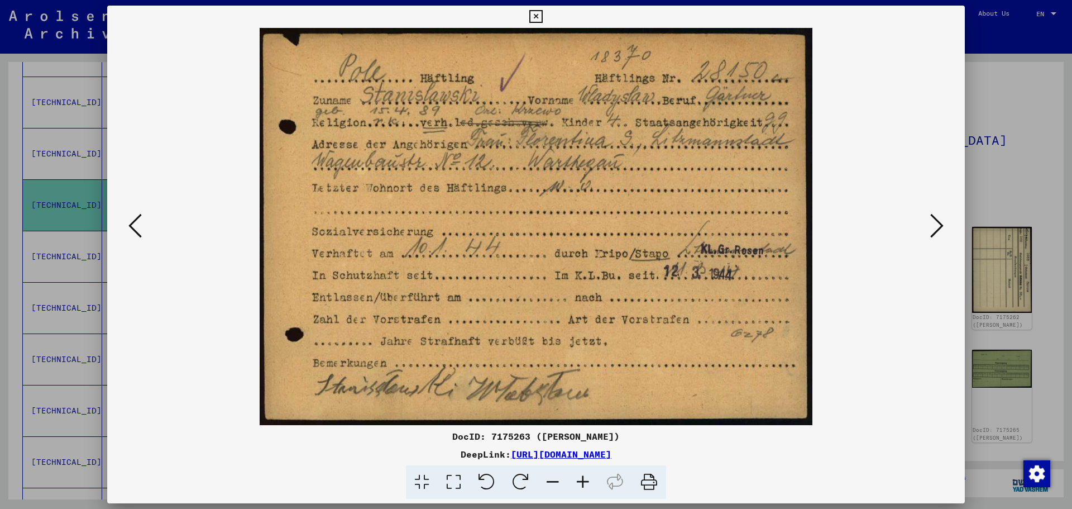
click at [940, 225] on icon at bounding box center [936, 225] width 13 height 27
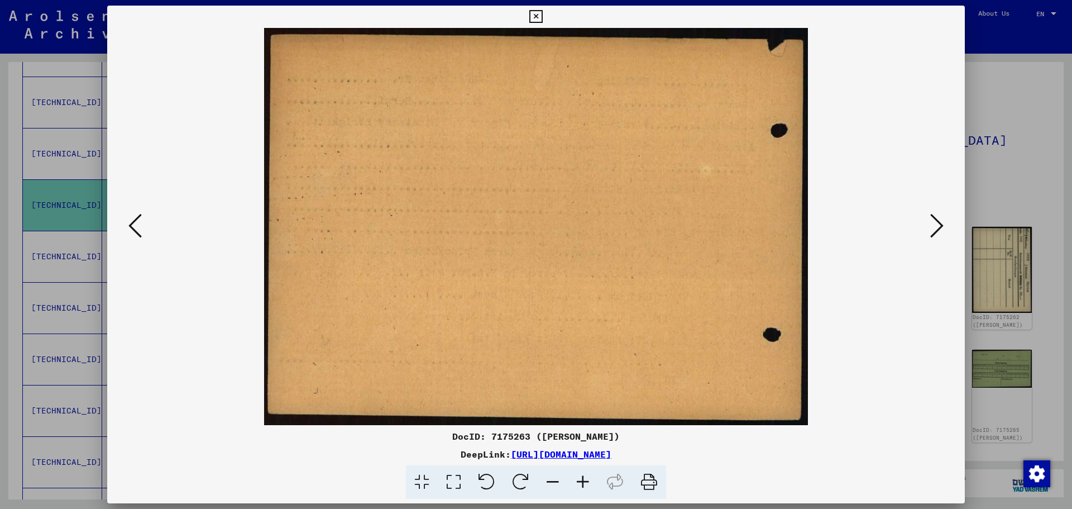
click at [940, 225] on icon at bounding box center [936, 225] width 13 height 27
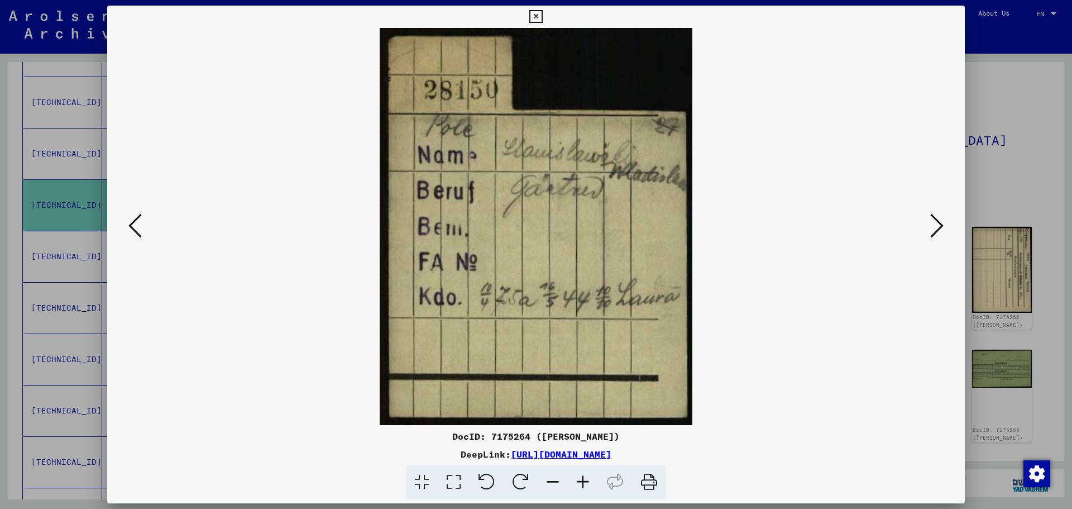
click at [940, 225] on icon at bounding box center [936, 225] width 13 height 27
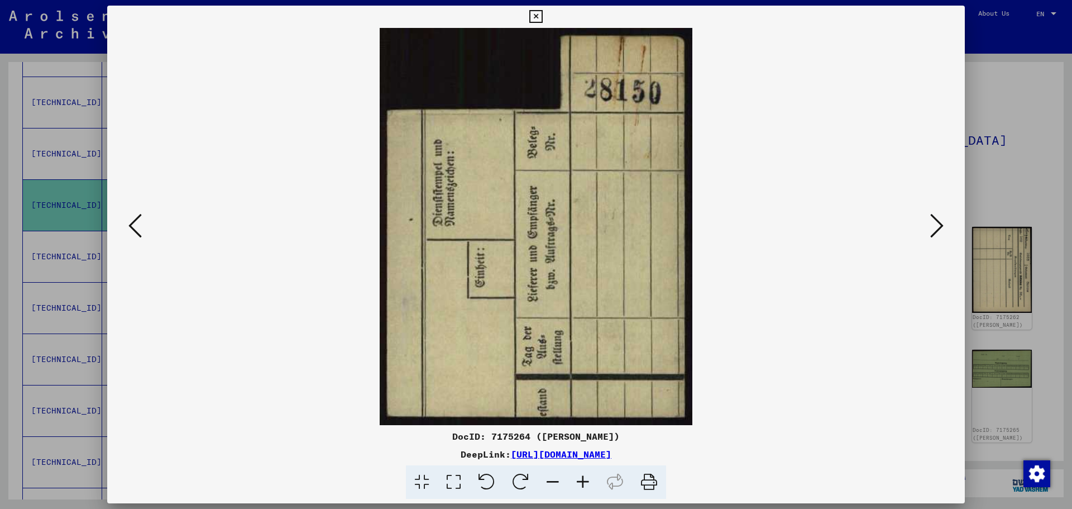
click at [136, 232] on icon at bounding box center [134, 225] width 13 height 27
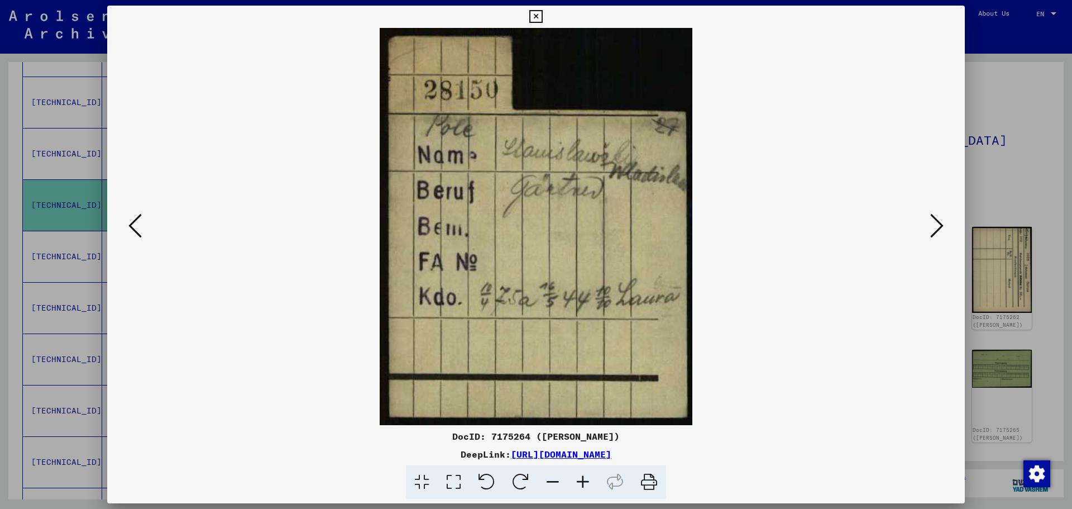
click at [136, 232] on icon at bounding box center [134, 225] width 13 height 27
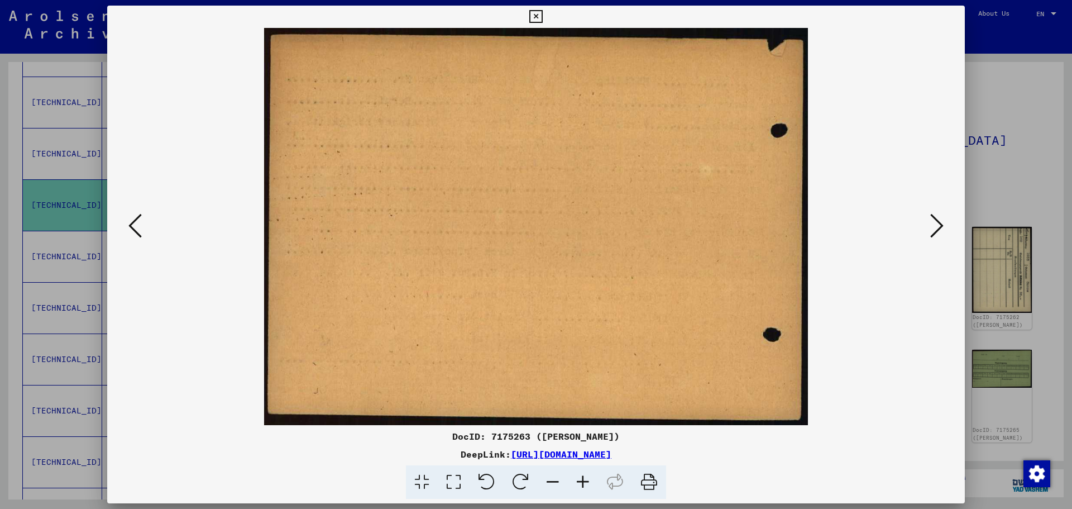
click at [136, 232] on icon at bounding box center [134, 225] width 13 height 27
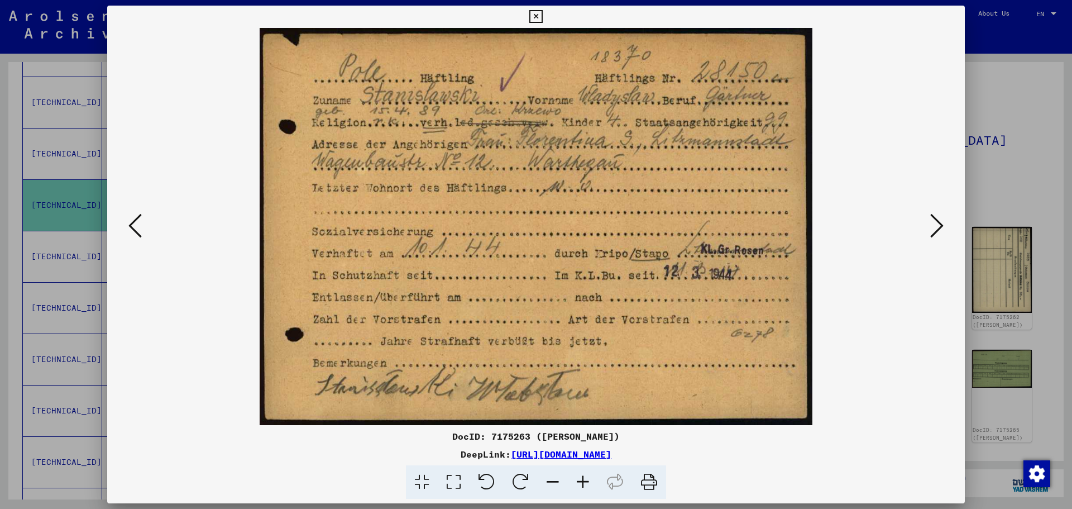
click at [532, 13] on icon at bounding box center [535, 16] width 13 height 13
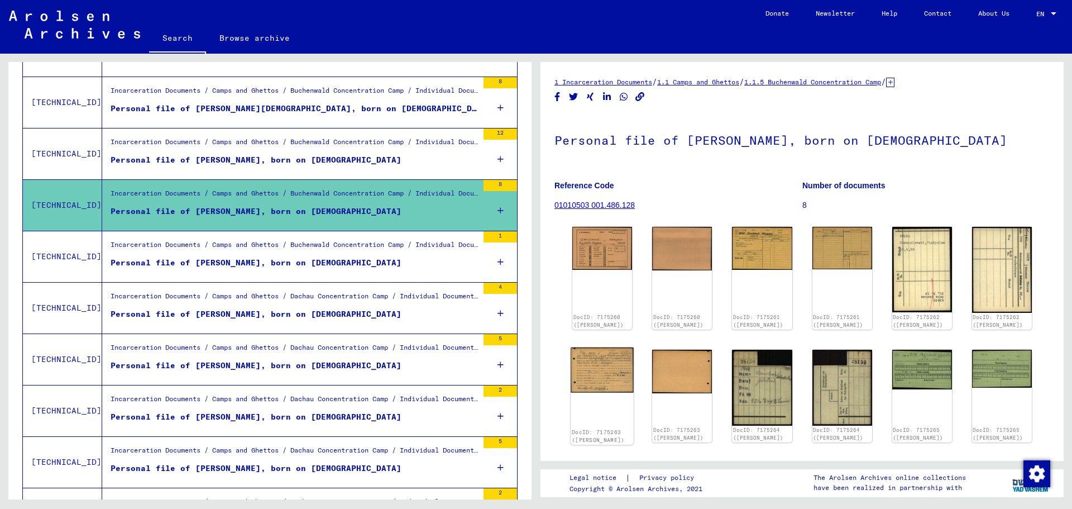
click at [582, 380] on img at bounding box center [602, 369] width 63 height 45
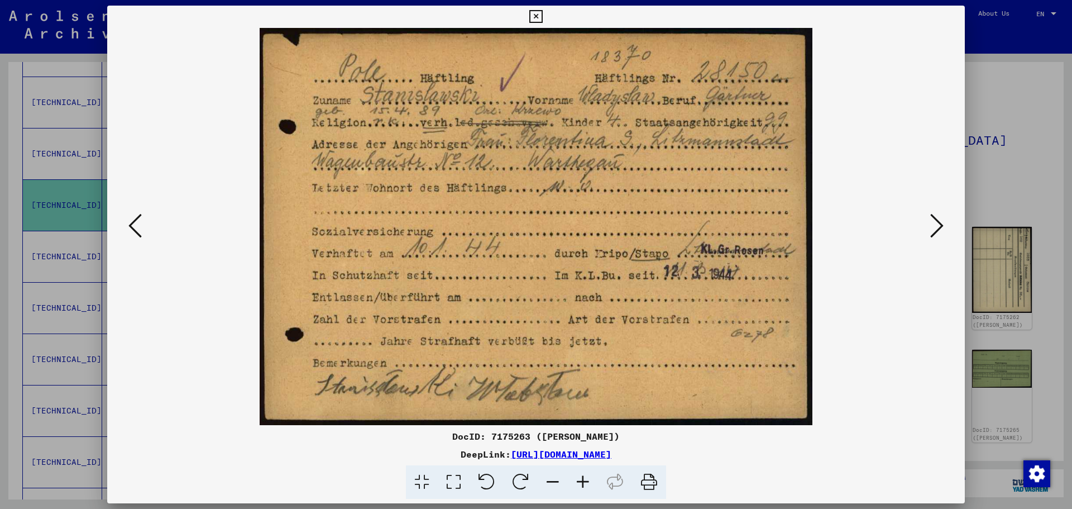
click at [942, 220] on icon at bounding box center [936, 225] width 13 height 27
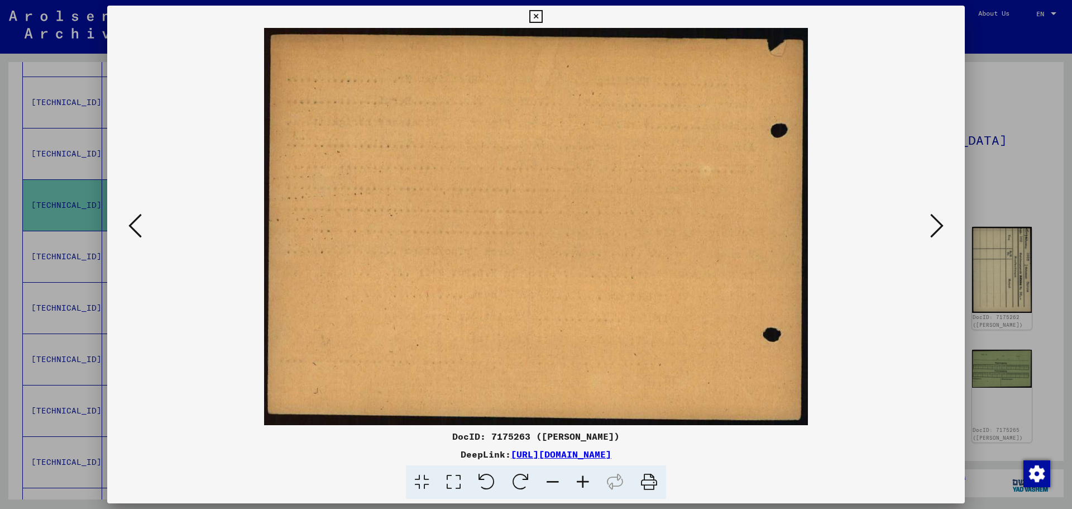
click at [942, 220] on icon at bounding box center [936, 225] width 13 height 27
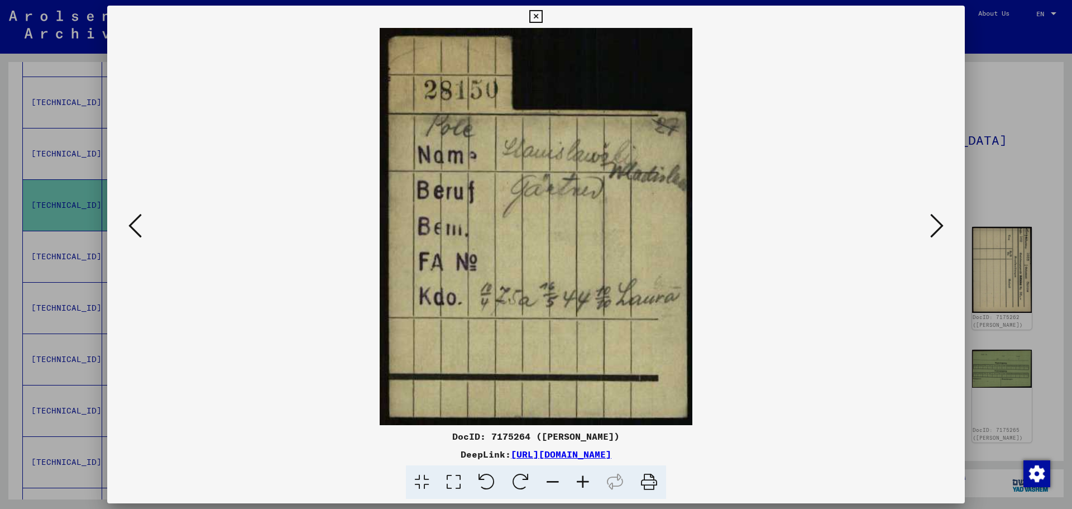
click at [942, 220] on icon at bounding box center [936, 225] width 13 height 27
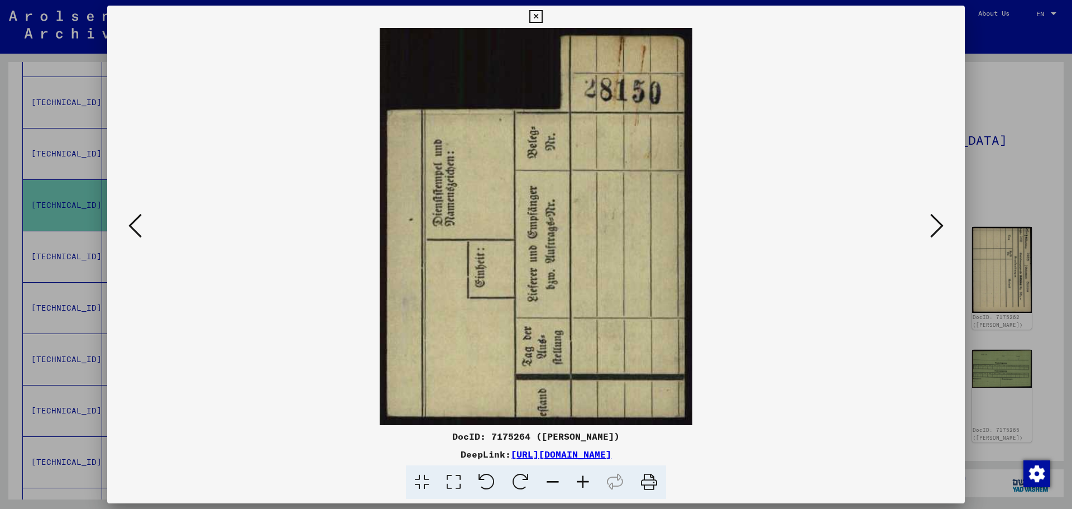
click at [942, 220] on icon at bounding box center [936, 225] width 13 height 27
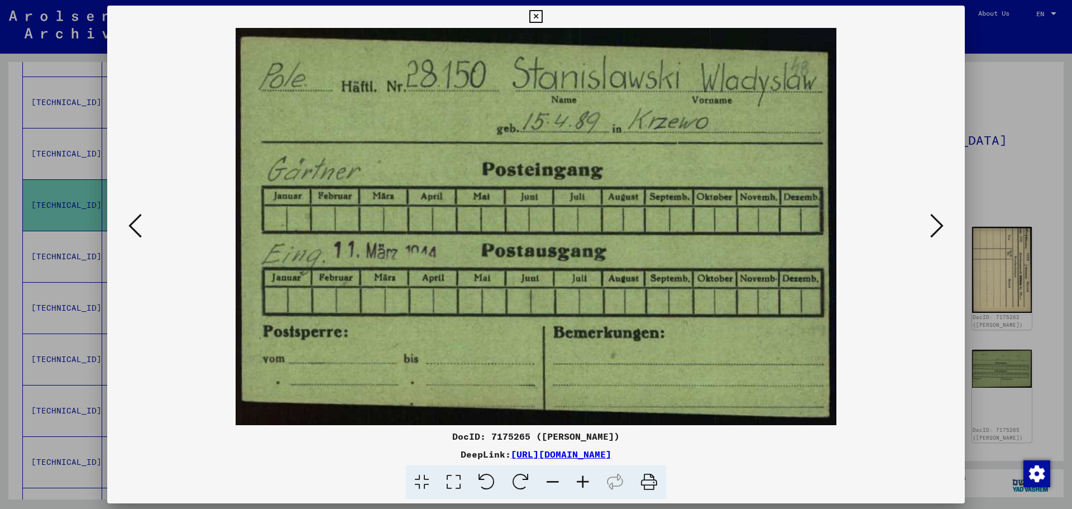
click at [942, 220] on icon at bounding box center [936, 225] width 13 height 27
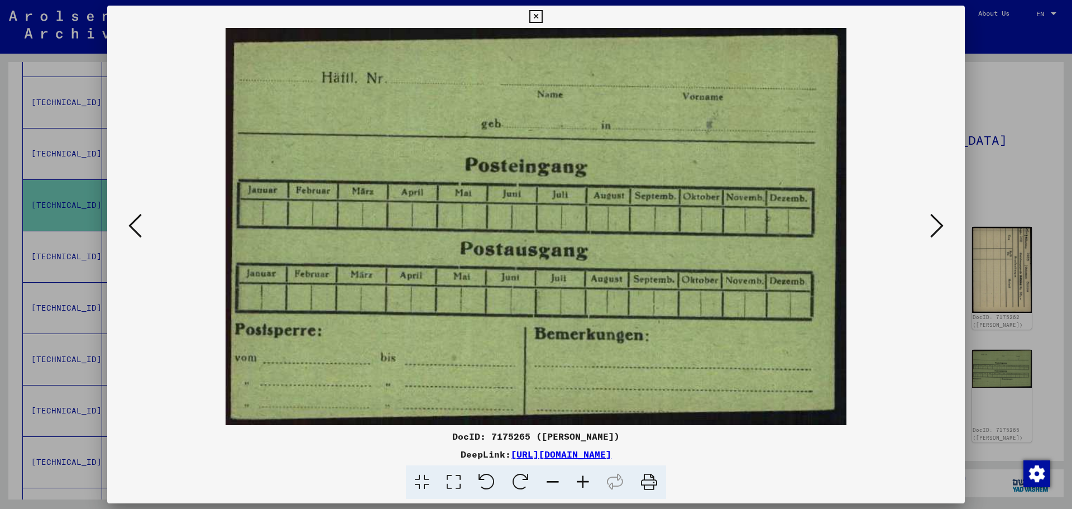
click at [942, 220] on icon at bounding box center [936, 225] width 13 height 27
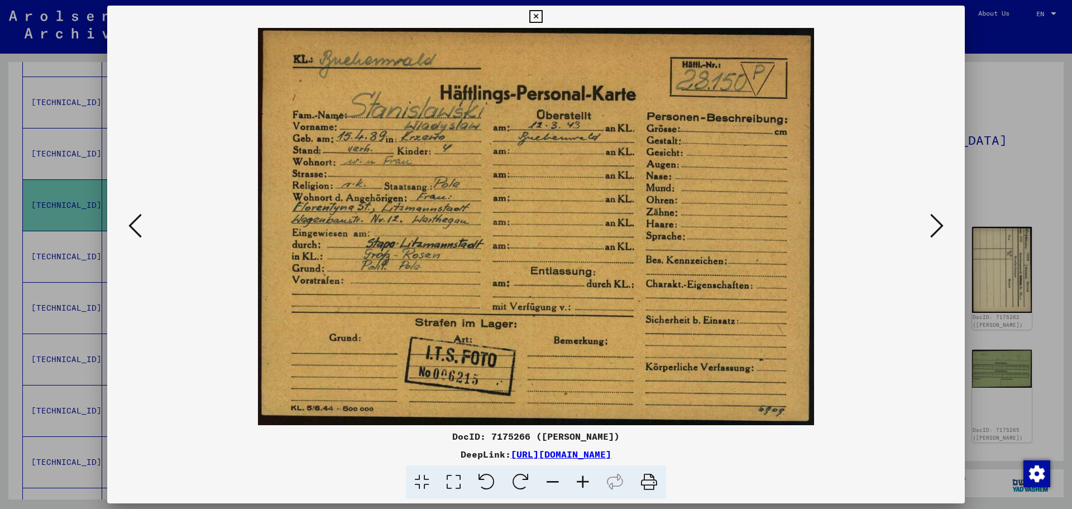
click at [941, 225] on icon at bounding box center [936, 225] width 13 height 27
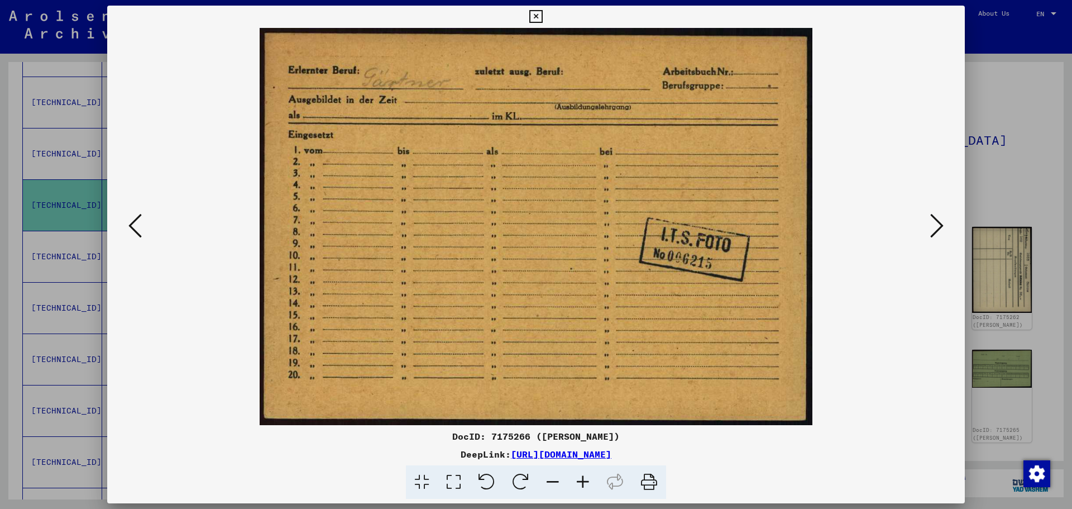
click at [939, 223] on icon at bounding box center [936, 225] width 13 height 27
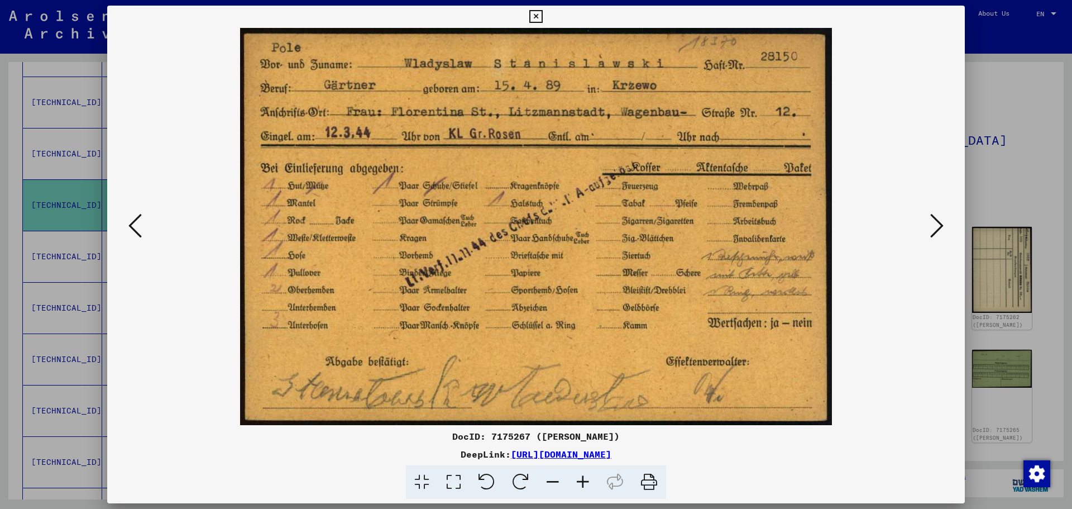
click at [929, 227] on button at bounding box center [937, 227] width 20 height 32
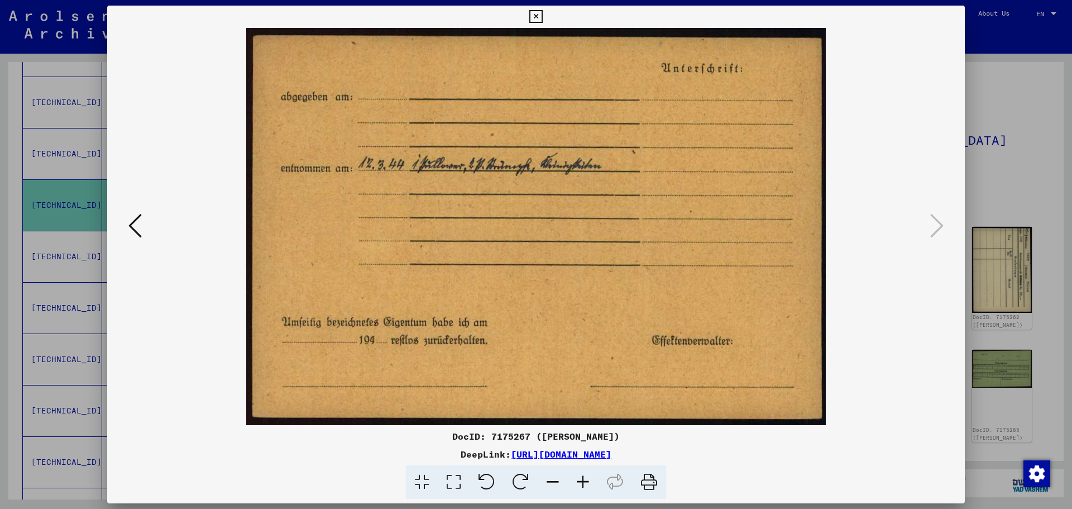
click at [539, 13] on icon at bounding box center [535, 16] width 13 height 13
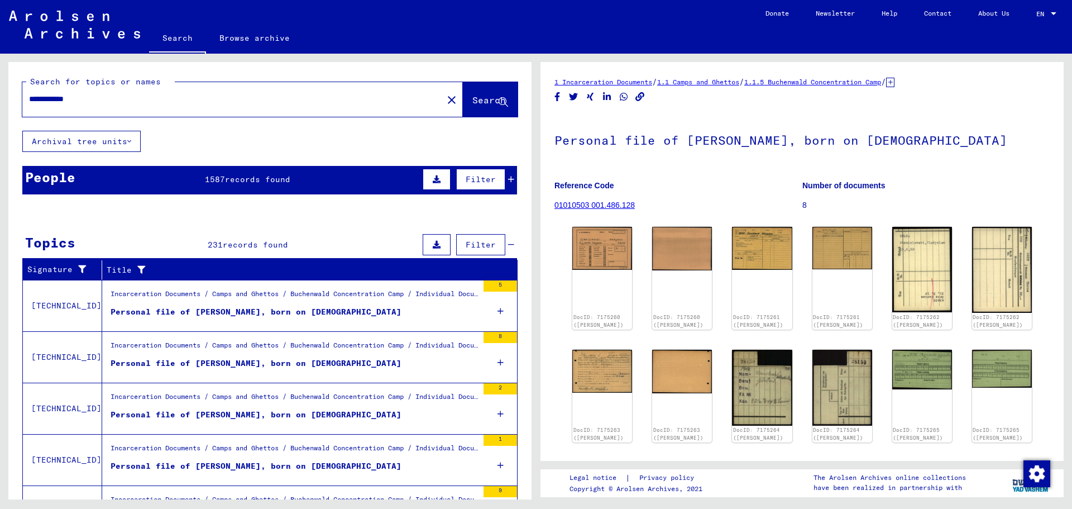
click at [466, 245] on span "Filter" at bounding box center [481, 245] width 30 height 10
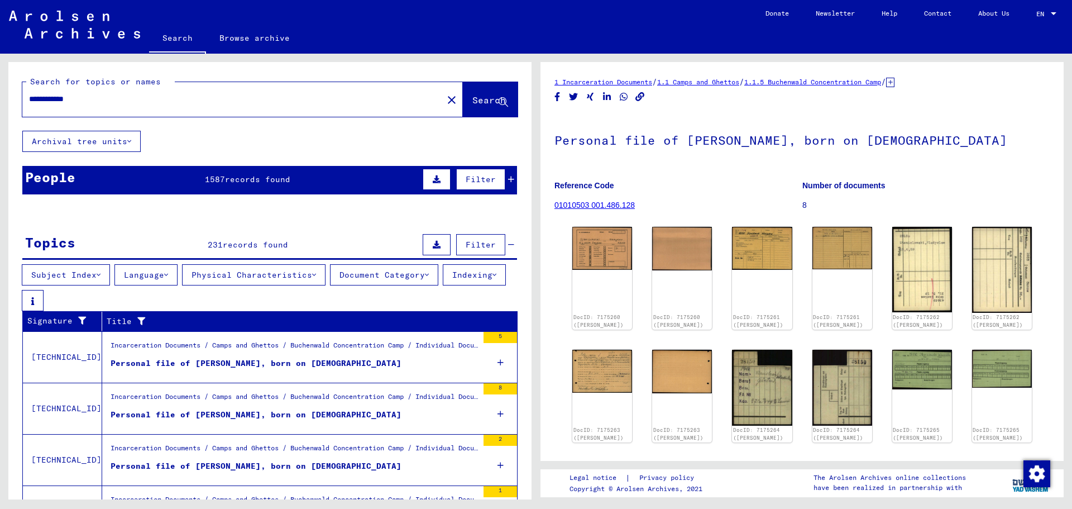
click at [295, 274] on button "Physical Characteristics" at bounding box center [254, 274] width 144 height 21
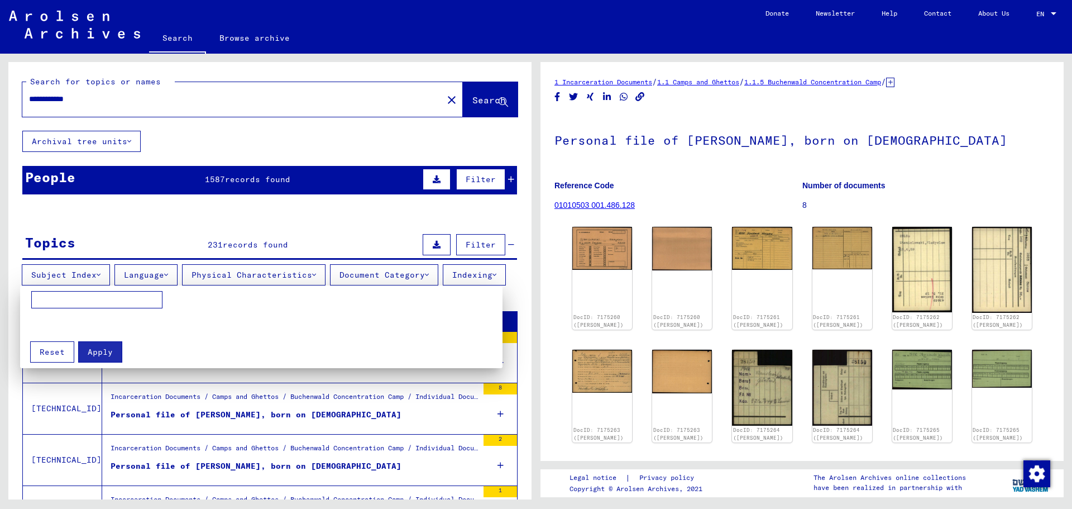
click at [295, 274] on div at bounding box center [536, 254] width 1072 height 509
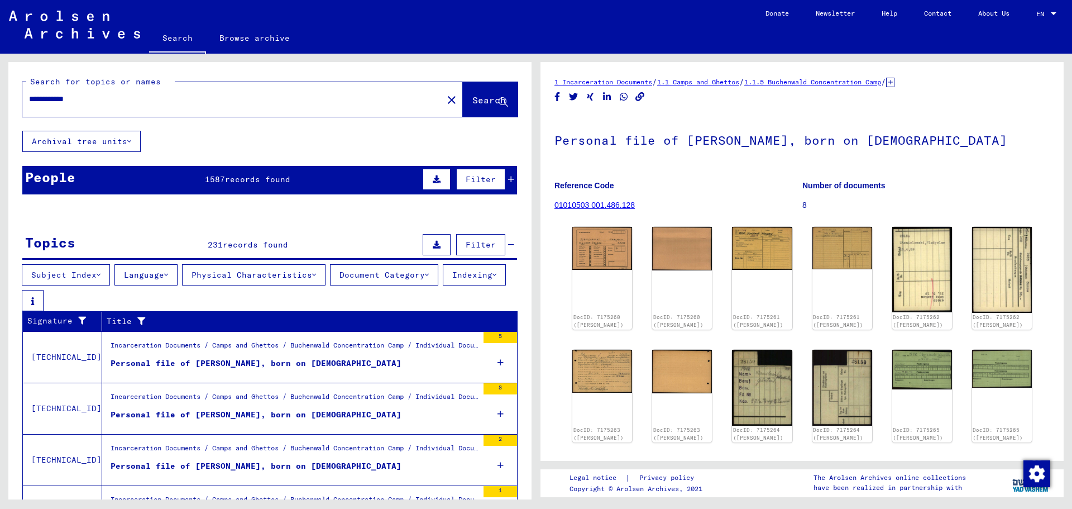
click at [360, 278] on button "Document Category" at bounding box center [384, 274] width 108 height 21
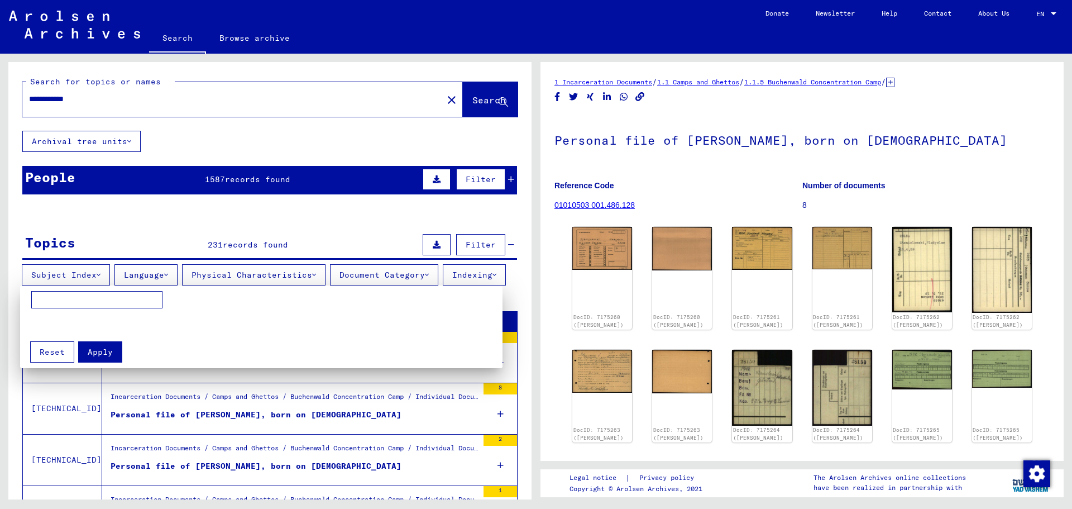
click at [360, 278] on div at bounding box center [536, 254] width 1072 height 509
